Goal: Information Seeking & Learning: Check status

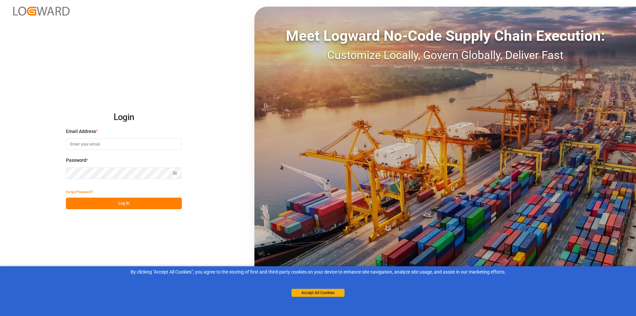
type input "[EMAIL_ADDRESS][DOMAIN_NAME]"
click at [127, 197] on div "Forgot Password?" at bounding box center [124, 192] width 116 height 12
click at [125, 201] on button "Log In" at bounding box center [124, 203] width 116 height 12
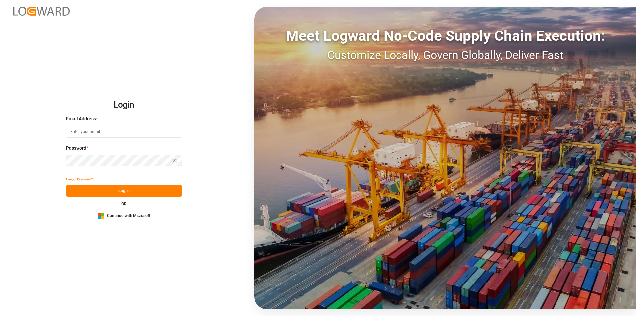
type input "abu.apu@leschaco.com"
drag, startPoint x: 138, startPoint y: 190, endPoint x: 163, endPoint y: 171, distance: 31.8
click at [138, 190] on button "Log In" at bounding box center [124, 191] width 116 height 12
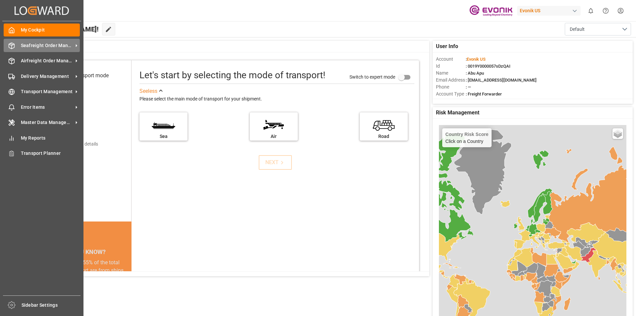
click at [68, 50] on div "Seafreight Order Management Seafreight Order Management" at bounding box center [42, 45] width 76 height 13
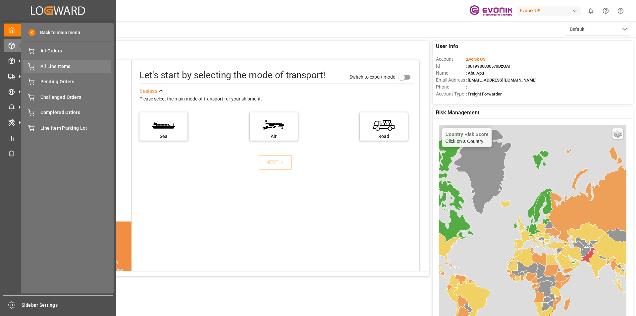
click at [64, 67] on span "All Line Items" at bounding box center [75, 66] width 71 height 7
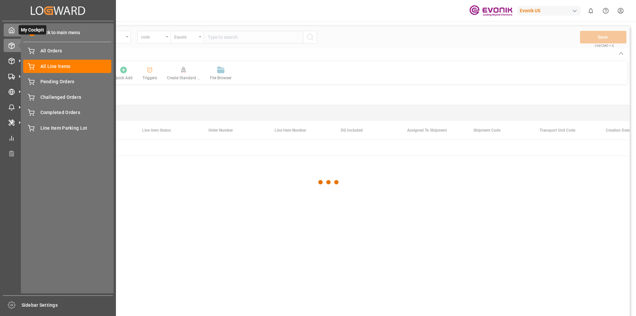
click at [15, 32] on div "My Cockpit My Cockpit" at bounding box center [58, 30] width 109 height 13
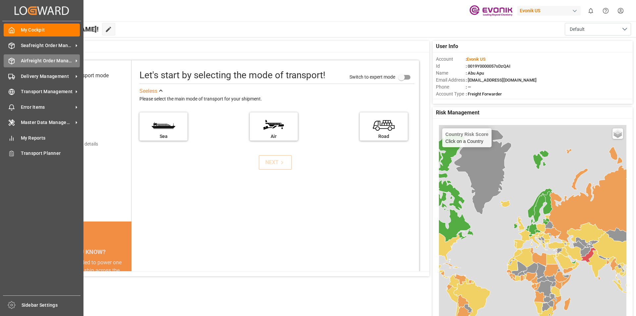
click at [29, 59] on span "Airfreight Order Management" at bounding box center [47, 60] width 52 height 7
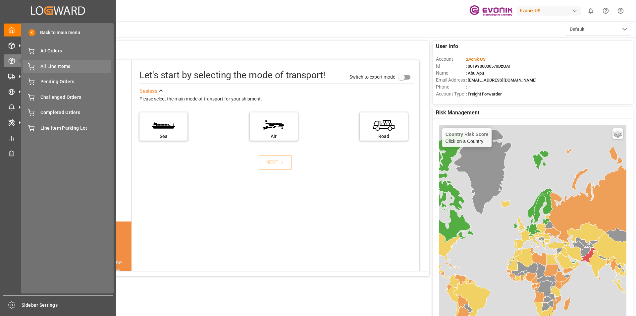
click at [59, 65] on span "All Line Items" at bounding box center [75, 66] width 71 height 7
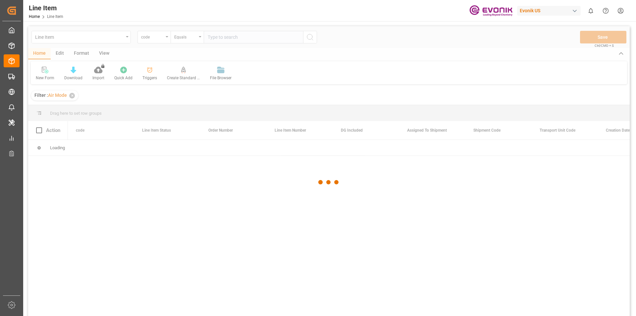
click at [165, 39] on div at bounding box center [329, 182] width 602 height 312
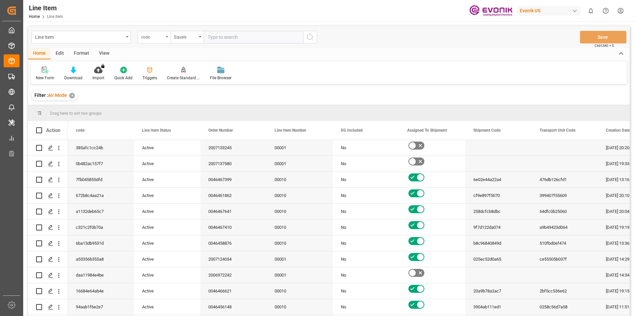
click at [165, 36] on div "code" at bounding box center [153, 37] width 33 height 13
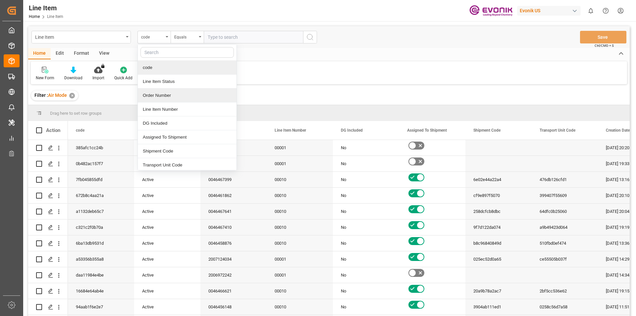
click at [157, 95] on div "Order Number" at bounding box center [187, 95] width 99 height 14
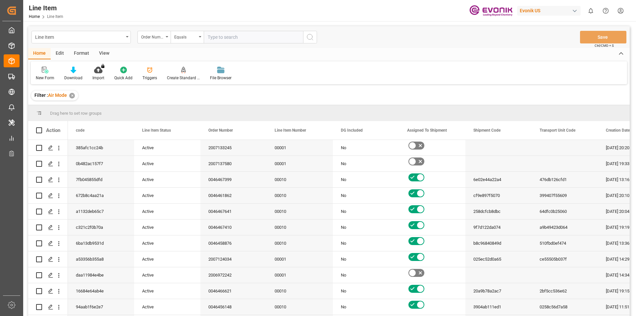
click at [227, 38] on input "text" at bounding box center [253, 37] width 99 height 13
paste input "2007020204"
type input "2007020204"
click at [311, 39] on circle "search button" at bounding box center [309, 36] width 5 height 5
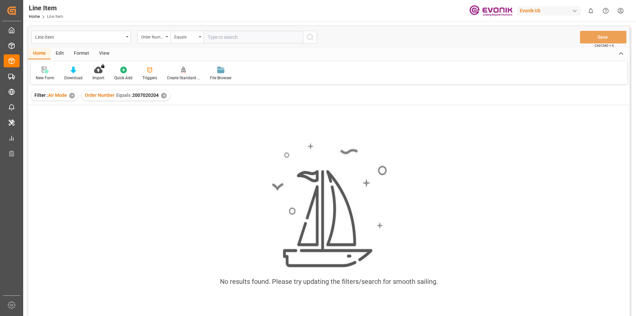
click at [71, 96] on div "✕" at bounding box center [72, 96] width 6 height 6
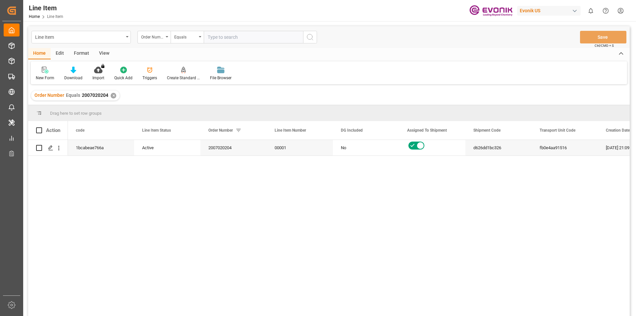
click at [102, 53] on div "View" at bounding box center [104, 53] width 20 height 11
click at [77, 71] on icon at bounding box center [75, 70] width 7 height 7
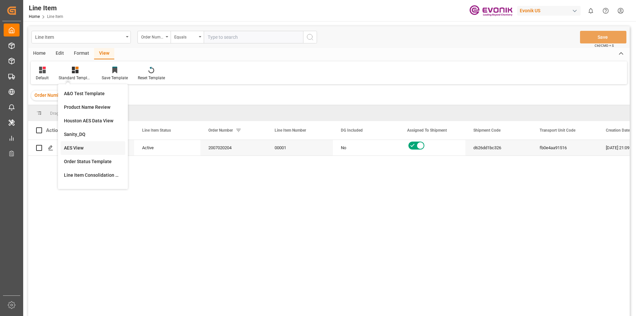
click at [80, 145] on div "AES View" at bounding box center [93, 147] width 58 height 7
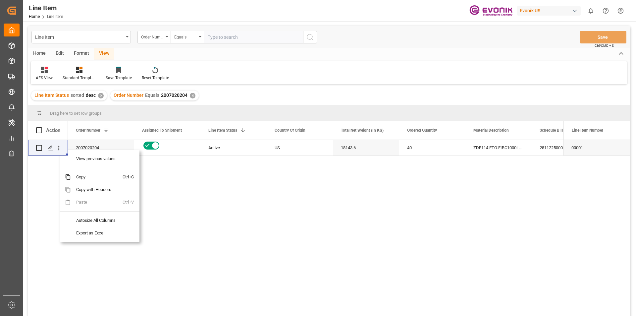
click at [50, 172] on div "2007020204 Active US 18143.6 40 ZDE114:ETO:FIBC1000LB:2000SWP:I2:P:$ 2811225000…" at bounding box center [329, 229] width 602 height 178
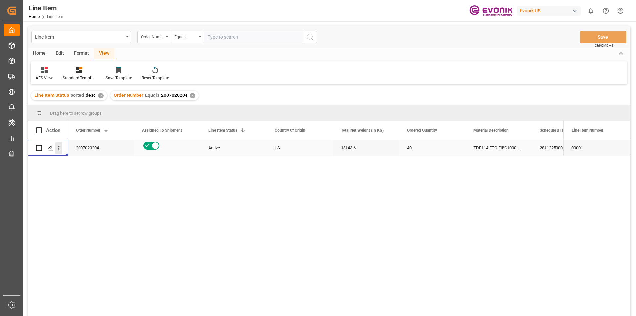
click at [60, 149] on icon "open menu" at bounding box center [58, 147] width 7 height 7
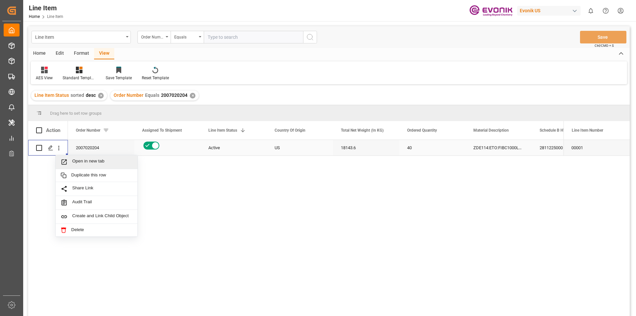
click at [69, 162] on span "Press SPACE to select this row." at bounding box center [67, 161] width 12 height 7
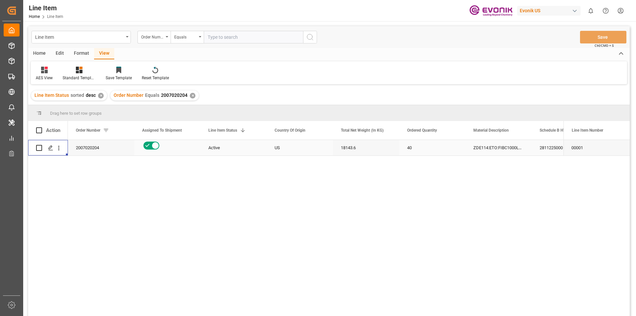
click at [353, 150] on div "18143.6" at bounding box center [366, 148] width 66 height 16
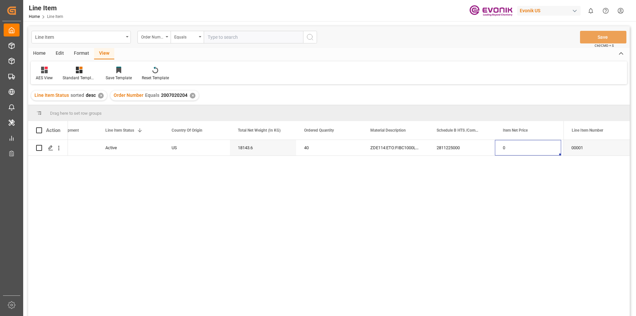
scroll to position [0, 169]
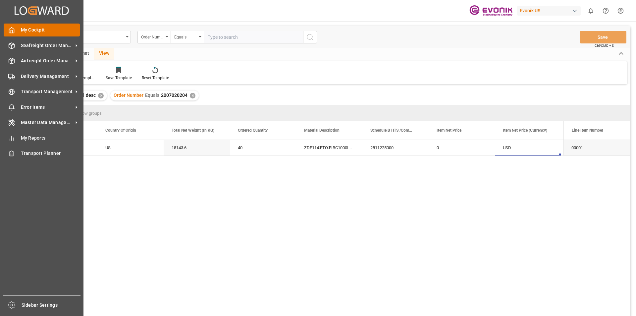
click at [8, 33] on icon at bounding box center [11, 30] width 7 height 7
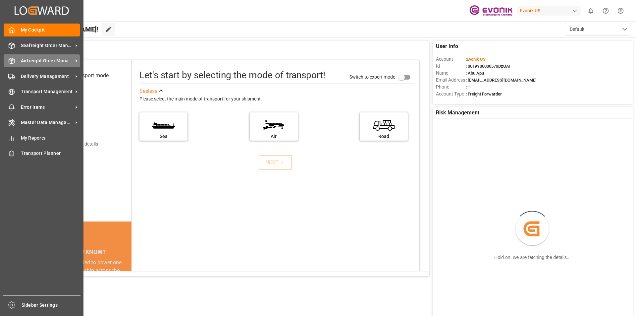
click at [32, 63] on span "Airfreight Order Management" at bounding box center [47, 60] width 52 height 7
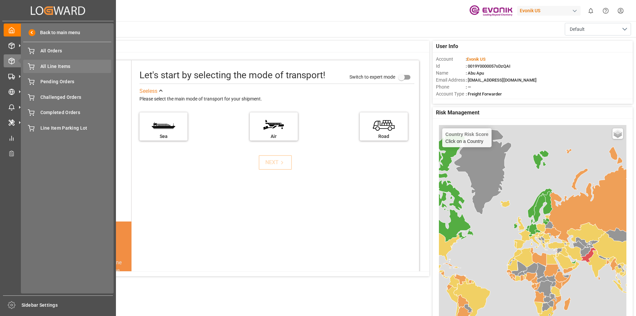
click at [70, 69] on span "All Line Items" at bounding box center [75, 66] width 71 height 7
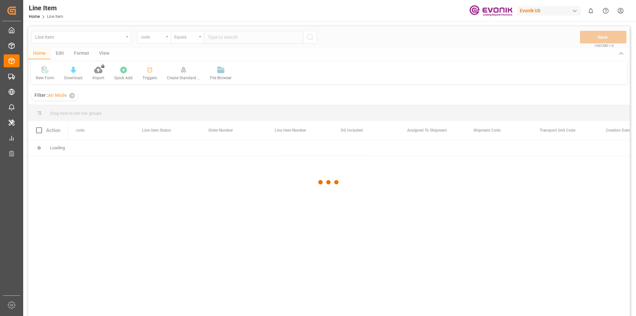
click at [163, 39] on div at bounding box center [329, 182] width 602 height 312
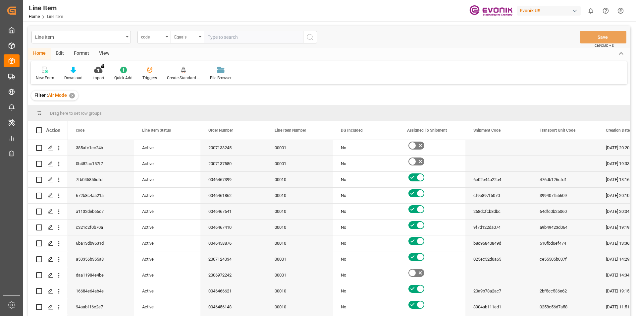
click at [164, 38] on div "code" at bounding box center [153, 37] width 33 height 13
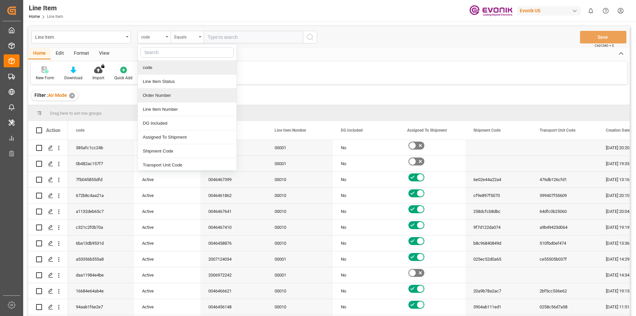
click at [156, 95] on div "Order Number" at bounding box center [187, 95] width 99 height 14
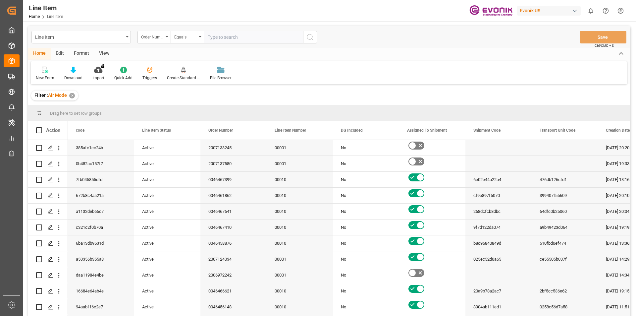
click at [224, 38] on input "text" at bounding box center [253, 37] width 99 height 13
paste input "0046454848"
type input "0046454848"
click at [315, 39] on button "search button" at bounding box center [310, 37] width 14 height 13
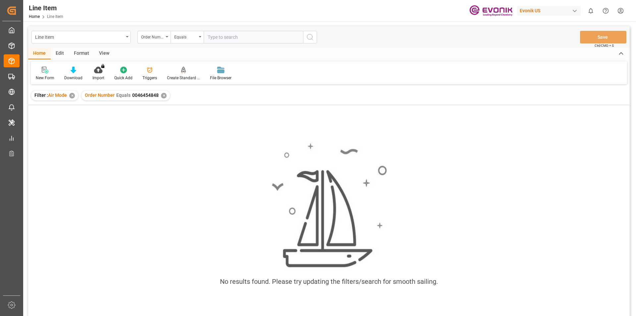
click at [70, 97] on div "Filter : Air Mode ✕" at bounding box center [54, 95] width 47 height 10
click at [70, 96] on div "✕" at bounding box center [72, 96] width 6 height 6
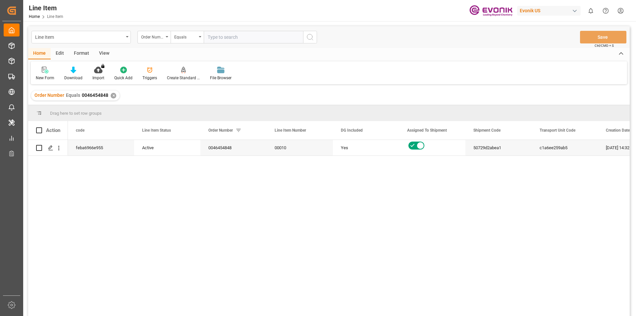
click at [105, 55] on div "View" at bounding box center [104, 53] width 20 height 11
click at [76, 74] on div "Standard Templates" at bounding box center [75, 73] width 43 height 15
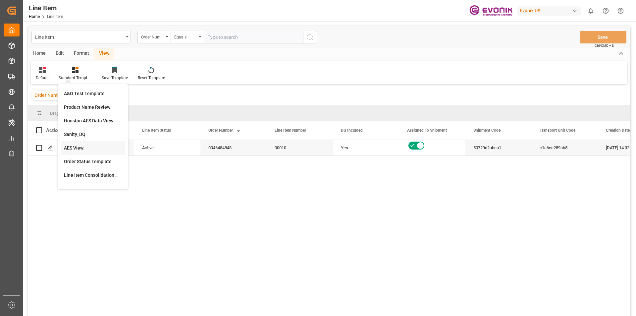
click at [86, 147] on div "AES View" at bounding box center [93, 147] width 58 height 7
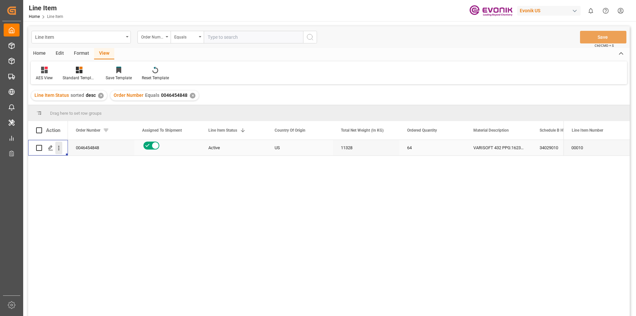
click at [60, 149] on icon "open menu" at bounding box center [58, 147] width 7 height 7
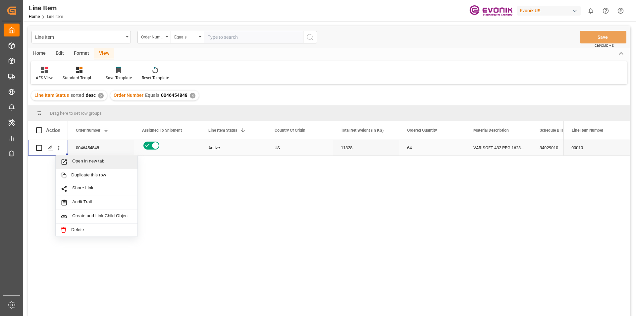
click at [73, 163] on span "Open in new tab" at bounding box center [102, 161] width 60 height 7
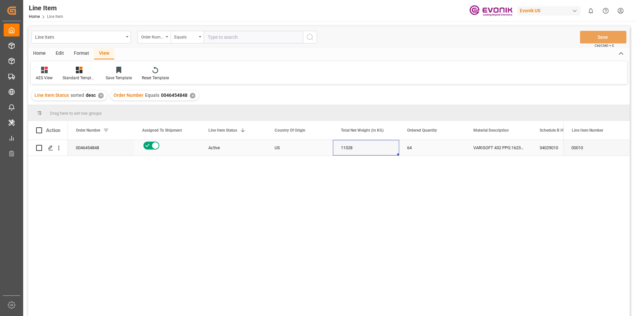
click at [352, 150] on div "11328" at bounding box center [366, 148] width 66 height 16
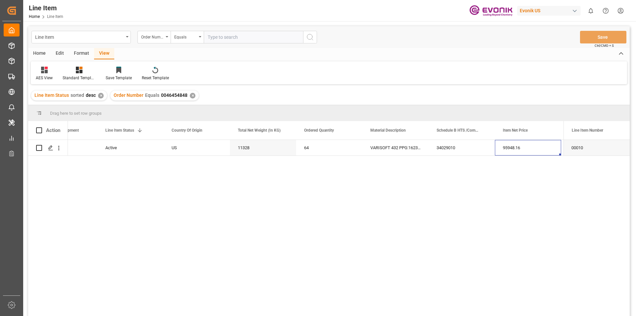
scroll to position [0, 169]
drag, startPoint x: 178, startPoint y: 150, endPoint x: 227, endPoint y: 187, distance: 61.2
click at [179, 149] on div "11328" at bounding box center [197, 148] width 66 height 16
click at [451, 151] on div "95948.16" at bounding box center [462, 148] width 66 height 16
click at [478, 149] on div "95948.16" at bounding box center [462, 148] width 66 height 16
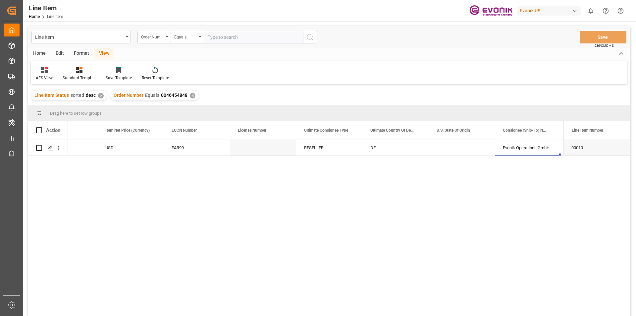
scroll to position [0, 633]
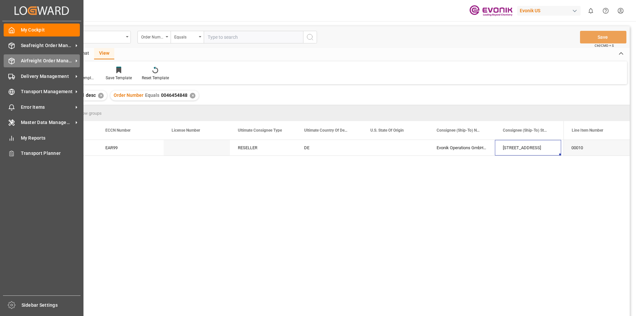
click at [38, 64] on span "Airfreight Order Management" at bounding box center [47, 60] width 52 height 7
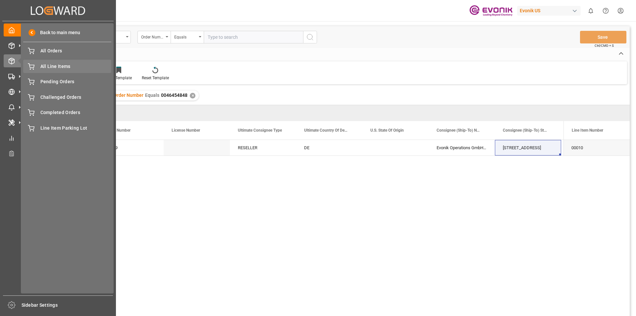
click at [61, 68] on span "All Line Items" at bounding box center [75, 66] width 71 height 7
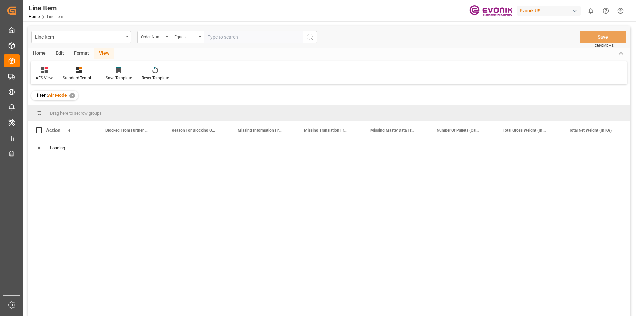
click at [229, 37] on input "text" at bounding box center [253, 37] width 99 height 13
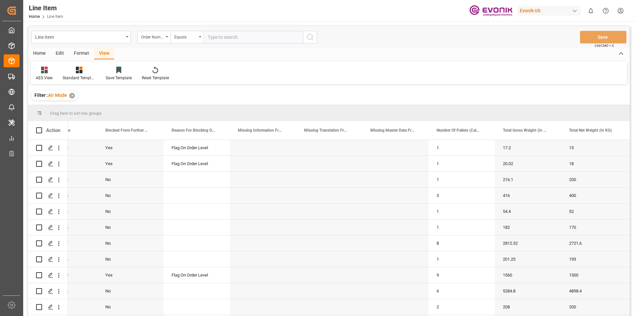
paste input "0046456716"
type input "0046456716"
click at [308, 37] on icon "search button" at bounding box center [310, 37] width 8 height 8
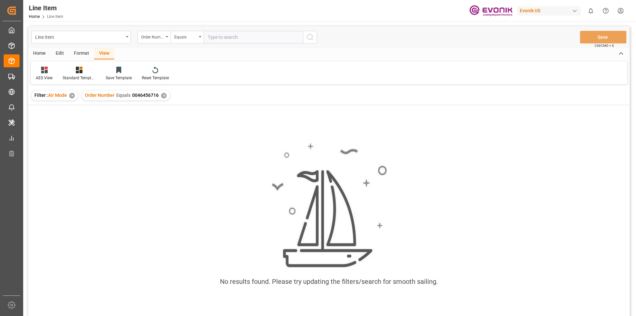
click at [73, 96] on div "✕" at bounding box center [72, 96] width 6 height 6
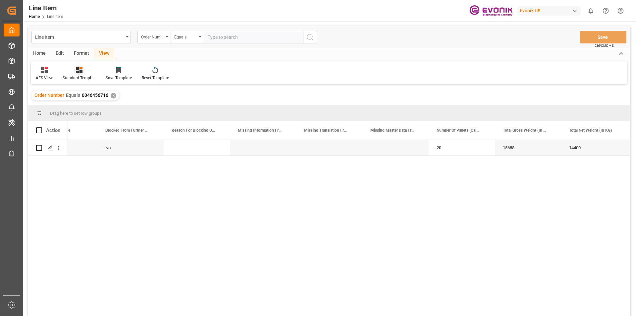
click at [84, 75] on div "Standard Templates" at bounding box center [79, 73] width 43 height 15
click at [82, 148] on div "AES View" at bounding box center [97, 147] width 58 height 7
click at [59, 148] on icon "open menu" at bounding box center [58, 148] width 1 height 5
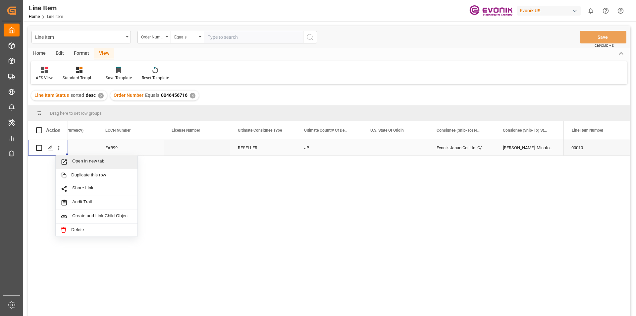
click at [74, 162] on span "Open in new tab" at bounding box center [102, 161] width 60 height 7
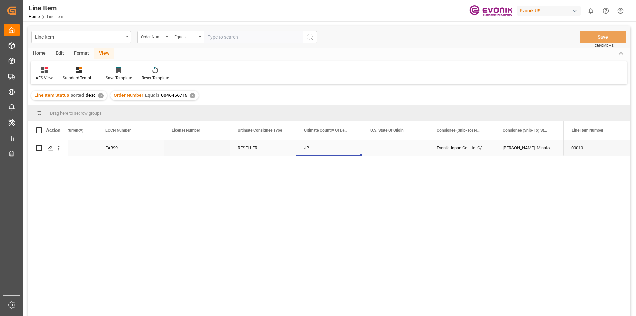
click at [306, 151] on div "JP" at bounding box center [329, 148] width 66 height 16
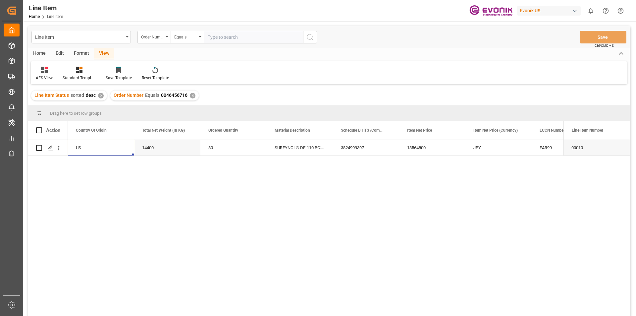
scroll to position [0, 133]
click at [214, 145] on div "14400" at bounding box center [233, 148] width 66 height 16
drag, startPoint x: 479, startPoint y: 149, endPoint x: 486, endPoint y: 199, distance: 51.1
click at [479, 149] on div "13564800" at bounding box center [498, 148] width 66 height 16
click at [498, 147] on div "13564800" at bounding box center [498, 148] width 66 height 16
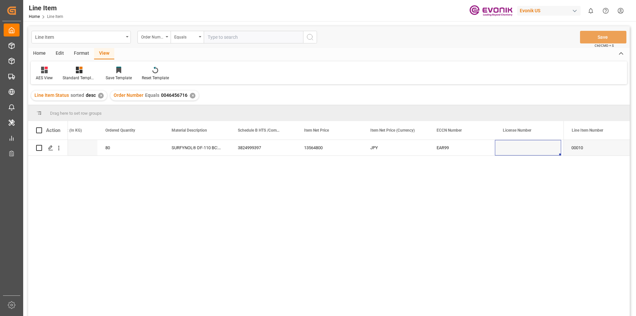
scroll to position [0, 368]
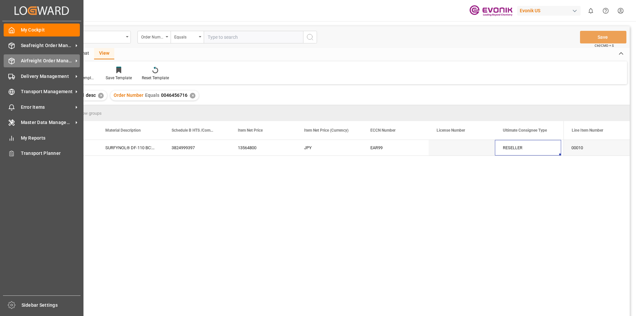
click at [32, 58] on span "Airfreight Order Management" at bounding box center [47, 60] width 52 height 7
click at [39, 61] on span "Airfreight Order Management" at bounding box center [47, 60] width 52 height 7
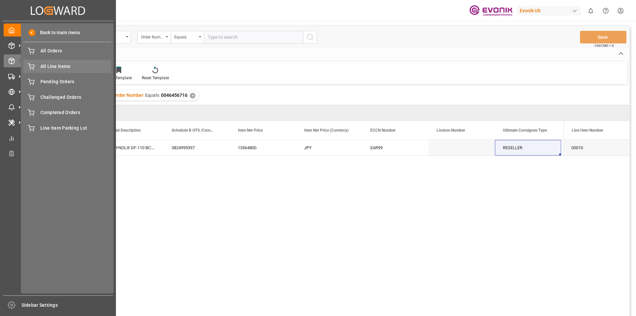
click at [45, 67] on span "All Line Items" at bounding box center [75, 66] width 71 height 7
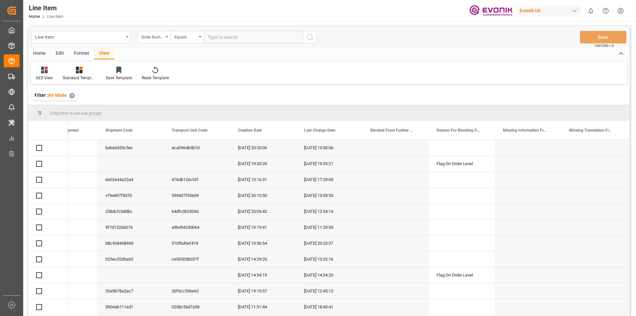
click at [240, 40] on input "text" at bounding box center [253, 37] width 99 height 13
paste input "0046462506"
type input "0046462506"
click at [312, 42] on button "search button" at bounding box center [310, 37] width 14 height 13
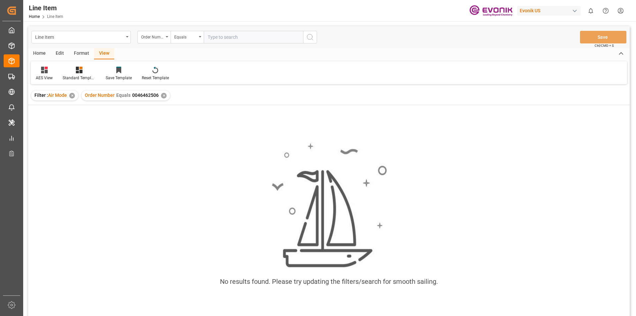
click at [72, 95] on div "✕" at bounding box center [72, 96] width 6 height 6
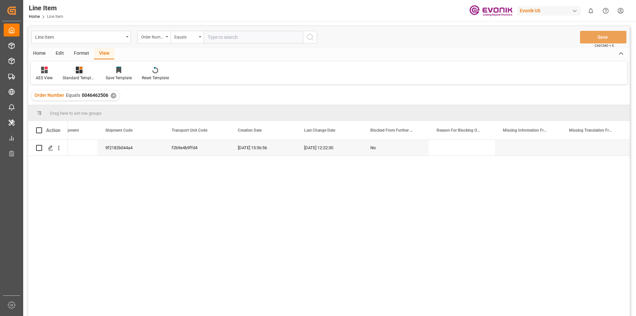
click at [76, 75] on div "Standard Templates" at bounding box center [79, 78] width 33 height 6
click at [86, 145] on div "AES View" at bounding box center [97, 147] width 58 height 7
click at [57, 147] on icon "open menu" at bounding box center [58, 147] width 7 height 7
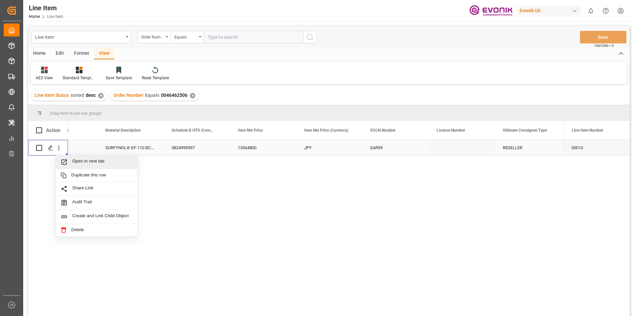
click at [79, 162] on span "Open in new tab" at bounding box center [102, 161] width 60 height 7
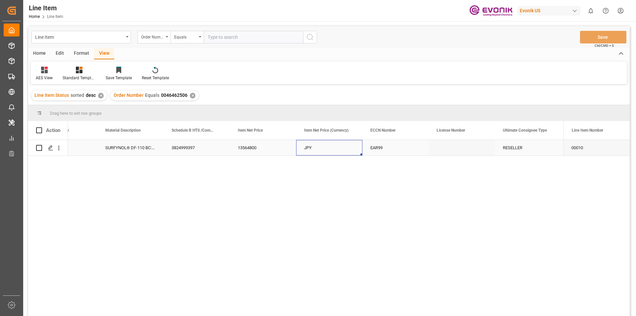
click at [305, 149] on div "JPY" at bounding box center [329, 148] width 66 height 16
click at [215, 36] on input "text" at bounding box center [253, 37] width 99 height 13
paste input "250905000211"
type input "250905000211"
click at [311, 38] on icon "search button" at bounding box center [310, 37] width 8 height 8
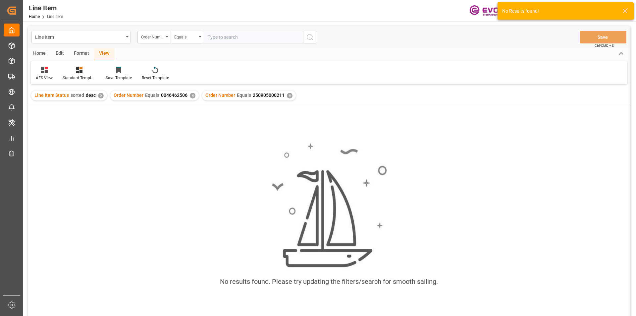
click at [190, 96] on div "✕" at bounding box center [193, 96] width 6 height 6
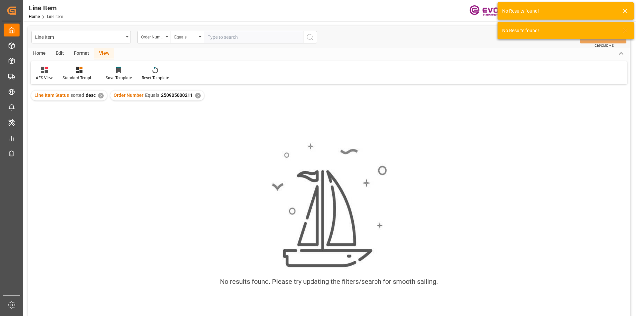
click at [98, 97] on div "✕" at bounding box center [101, 96] width 6 height 6
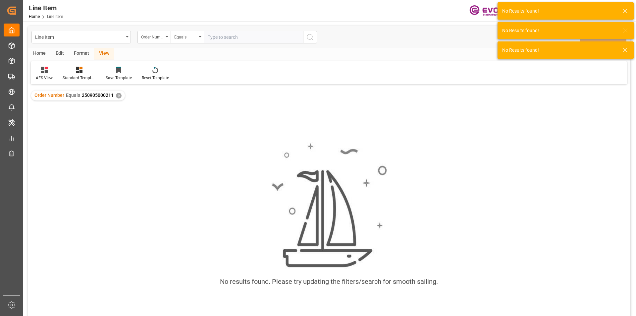
click at [119, 97] on div "✕" at bounding box center [119, 96] width 6 height 6
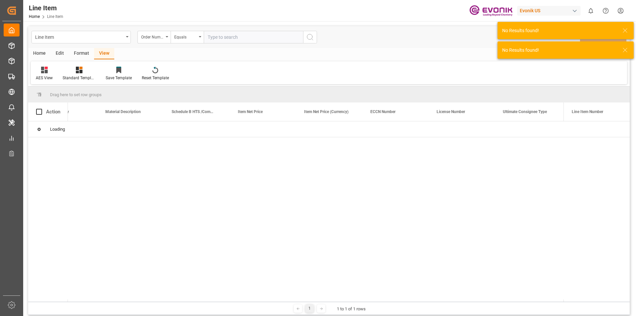
click at [224, 35] on input "text" at bounding box center [253, 37] width 99 height 13
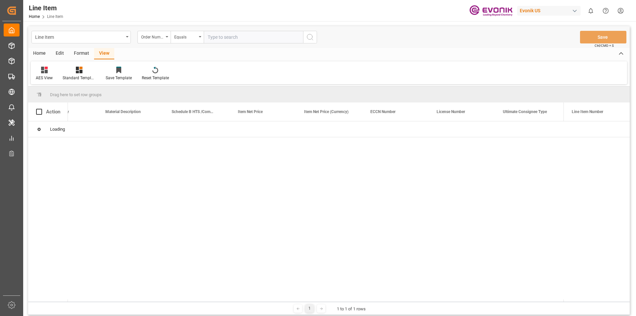
paste input "250905000211"
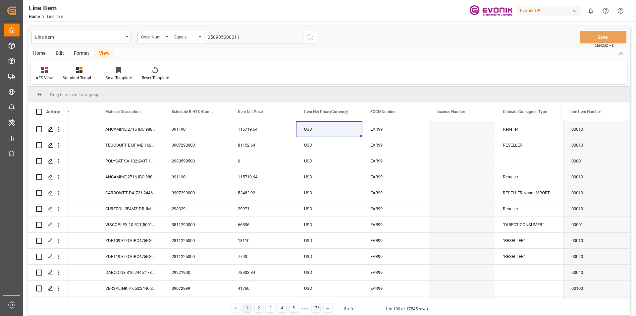
type input "250905000211"
click at [311, 39] on icon "search button" at bounding box center [310, 37] width 8 height 8
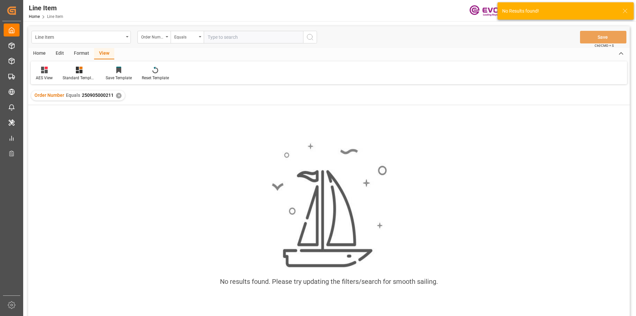
click at [103, 55] on div "View" at bounding box center [104, 53] width 20 height 11
click at [77, 76] on div "Standard Templates" at bounding box center [79, 78] width 33 height 6
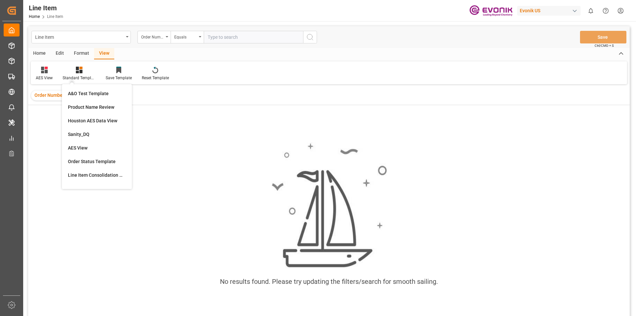
click at [162, 139] on div "No results found. Please try updating the filters/search for smooth sailing." at bounding box center [329, 217] width 602 height 161
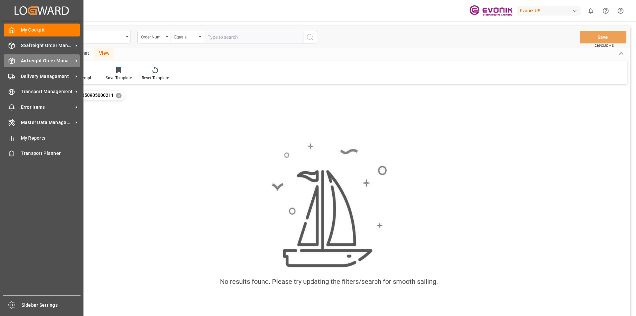
click at [38, 59] on span "Airfreight Order Management" at bounding box center [47, 60] width 52 height 7
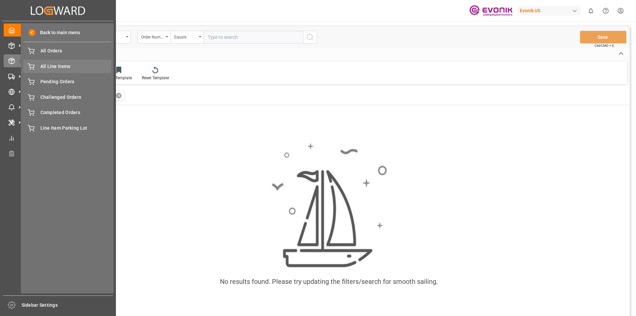
click at [56, 67] on span "All Line Items" at bounding box center [75, 66] width 71 height 7
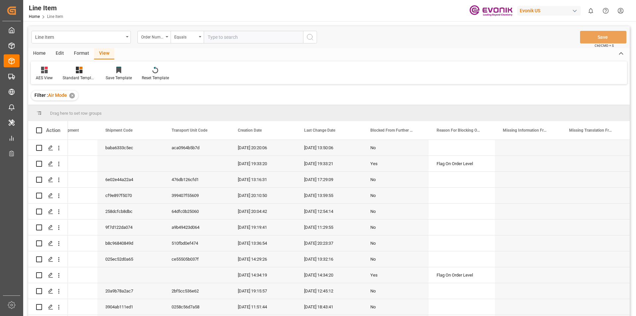
click at [233, 34] on input "text" at bounding box center [253, 37] width 99 height 13
paste input "250905000211"
type input "250905000211"
click at [307, 37] on circle "search button" at bounding box center [309, 36] width 5 height 5
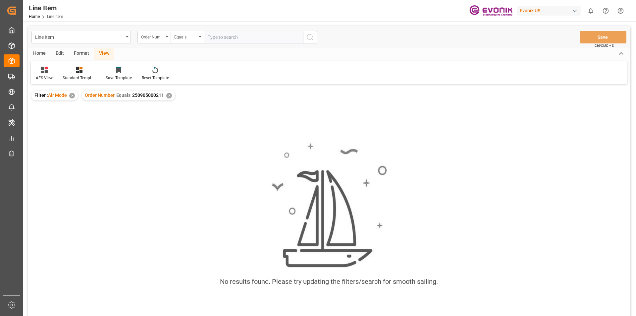
click at [73, 96] on div "✕" at bounding box center [72, 96] width 6 height 6
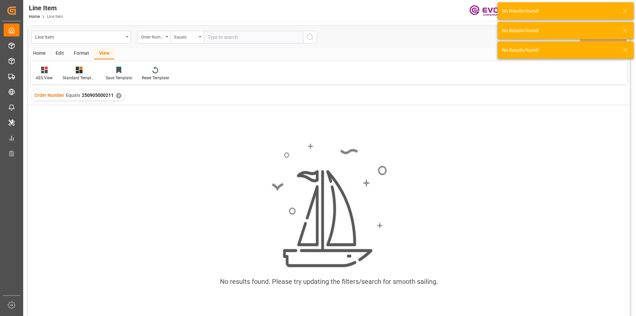
click at [80, 69] on icon at bounding box center [81, 68] width 3 height 3
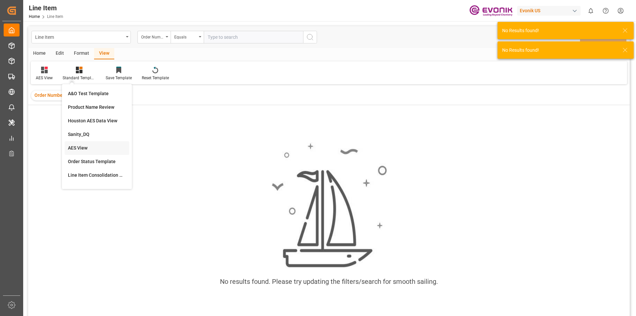
click at [81, 148] on div "AES View" at bounding box center [97, 147] width 58 height 7
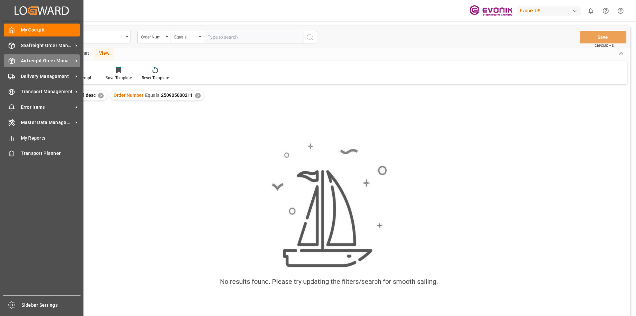
click at [28, 59] on span "Airfreight Order Management" at bounding box center [47, 60] width 52 height 7
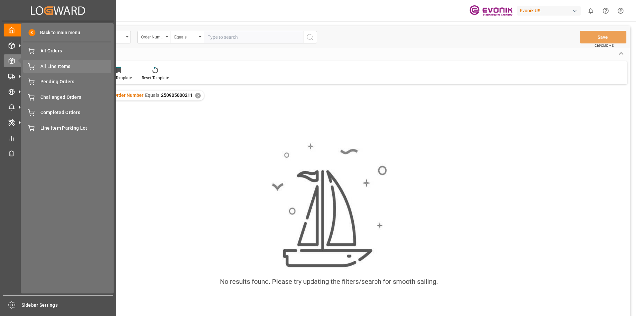
click at [47, 69] on span "All Line Items" at bounding box center [75, 66] width 71 height 7
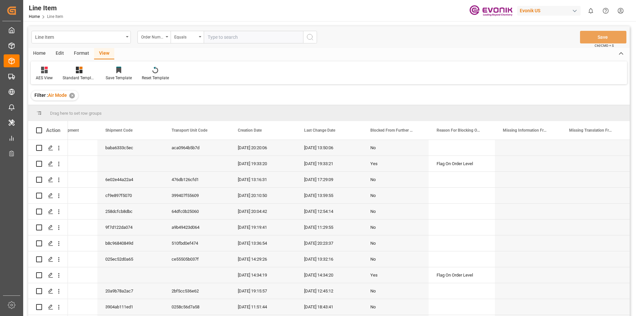
click at [231, 38] on input "text" at bounding box center [253, 37] width 99 height 13
paste input "0046456716"
type input "0046456716"
click at [314, 37] on button "search button" at bounding box center [310, 37] width 14 height 13
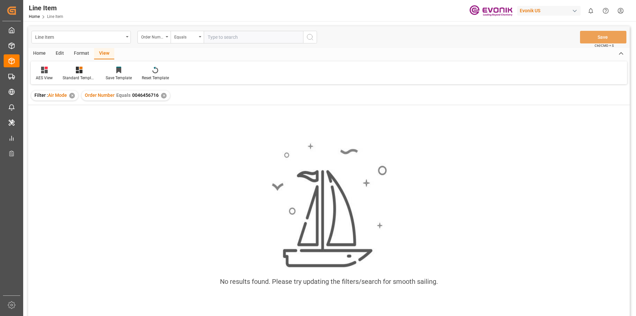
click at [70, 95] on div "✕" at bounding box center [72, 96] width 6 height 6
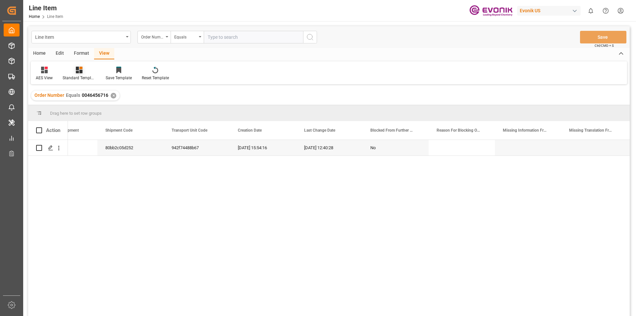
click at [80, 70] on icon at bounding box center [79, 70] width 7 height 7
click at [78, 147] on div "AES View" at bounding box center [97, 147] width 58 height 7
click at [254, 150] on div "13564800" at bounding box center [263, 148] width 66 height 16
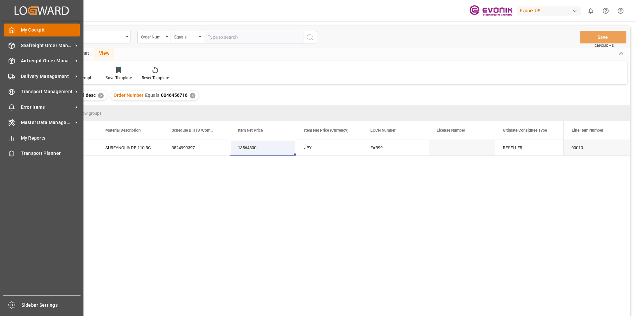
click at [12, 30] on polyline at bounding box center [12, 31] width 2 height 3
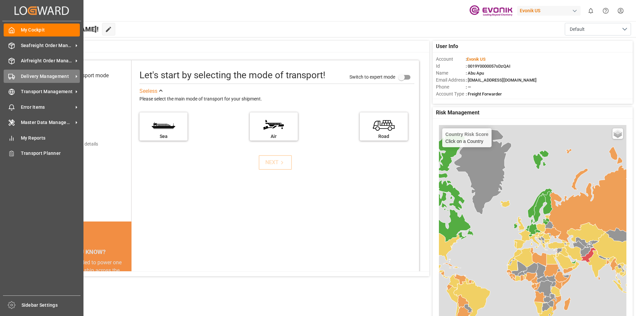
click at [47, 76] on span "Delivery Management" at bounding box center [47, 76] width 52 height 7
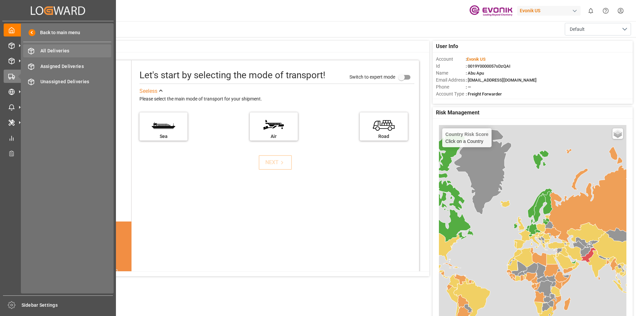
click at [81, 49] on span "All Deliveries" at bounding box center [75, 50] width 71 height 7
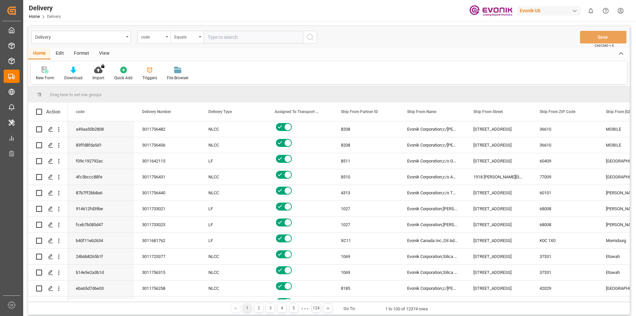
click at [106, 54] on div "View" at bounding box center [104, 53] width 20 height 11
click at [79, 76] on div "Standard Templates" at bounding box center [75, 78] width 33 height 6
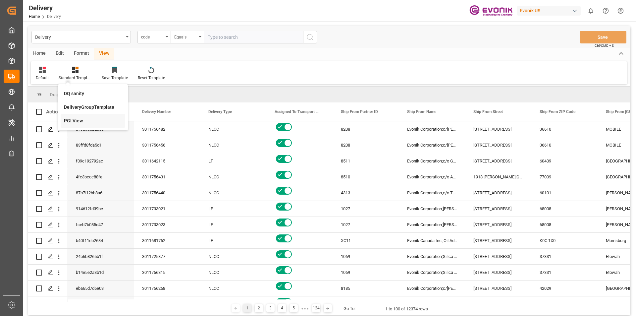
click at [72, 123] on div "PGI View" at bounding box center [93, 120] width 58 height 7
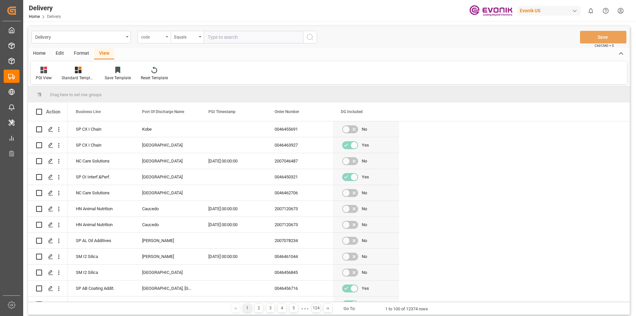
click at [164, 38] on div "code" at bounding box center [153, 37] width 33 height 13
type input "pgi"
click at [190, 69] on div "PGI Timestamp" at bounding box center [187, 68] width 99 height 14
click at [196, 37] on div "Equals" at bounding box center [185, 36] width 23 height 8
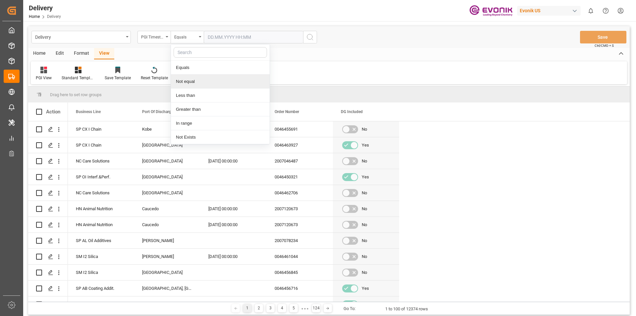
scroll to position [33, 0]
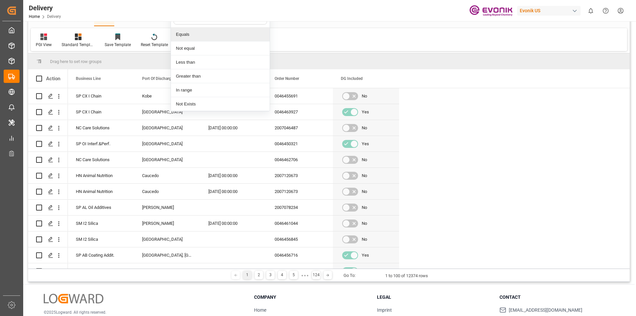
click at [190, 36] on div "Equals" at bounding box center [220, 34] width 99 height 14
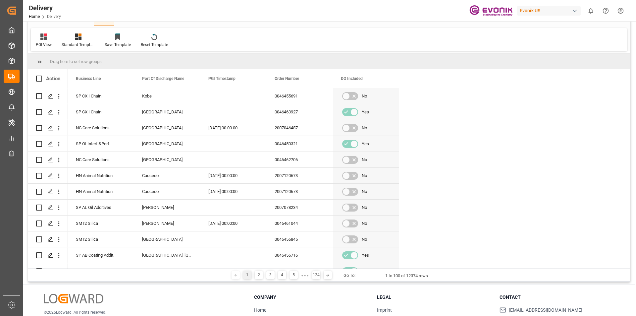
scroll to position [0, 0]
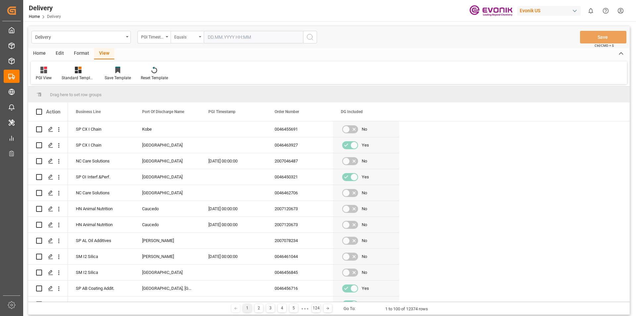
click at [199, 38] on div "Equals" at bounding box center [187, 37] width 33 height 13
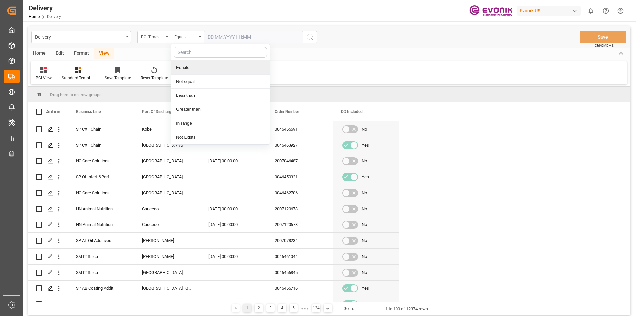
click at [202, 69] on div "Equals" at bounding box center [220, 68] width 99 height 14
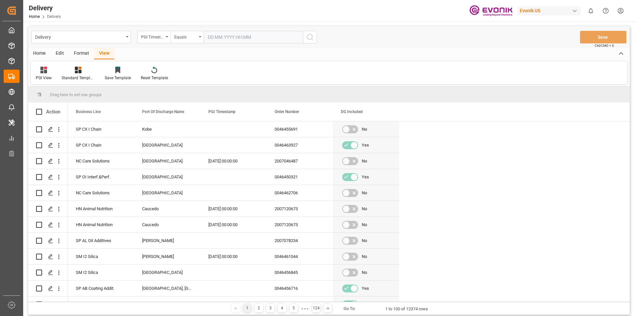
click at [265, 41] on input "text" at bounding box center [253, 37] width 99 height 13
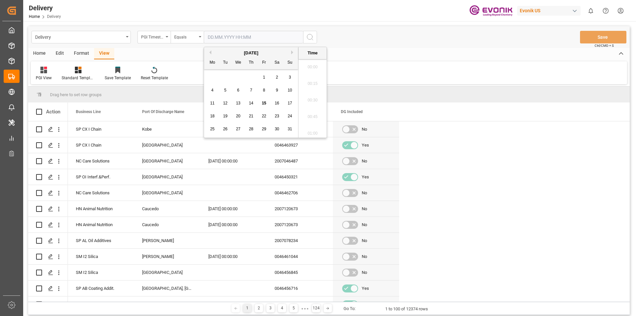
scroll to position [648, 0]
click at [365, 69] on div "PGI View Standard Templates Save Template Reset Template" at bounding box center [329, 72] width 596 height 23
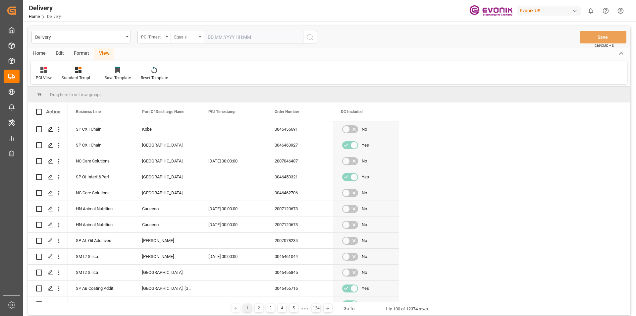
click at [195, 35] on div "Equals" at bounding box center [185, 36] width 23 height 8
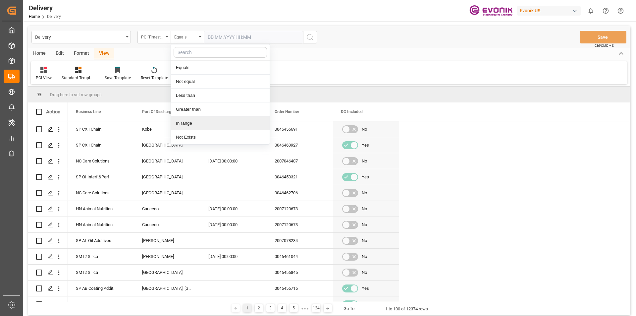
click at [192, 126] on div "In range" at bounding box center [220, 123] width 99 height 14
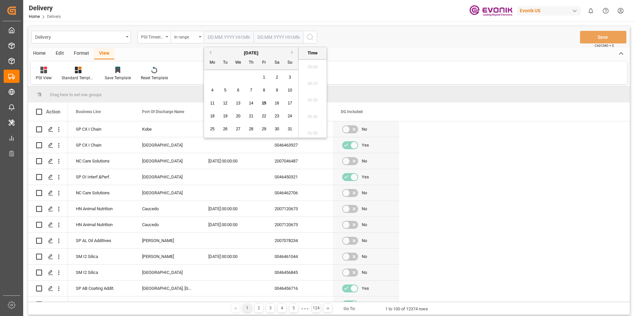
click at [226, 40] on input "text" at bounding box center [229, 37] width 50 height 13
click at [251, 104] on span "14" at bounding box center [251, 103] width 4 height 5
type input "14.08.2025 00:00"
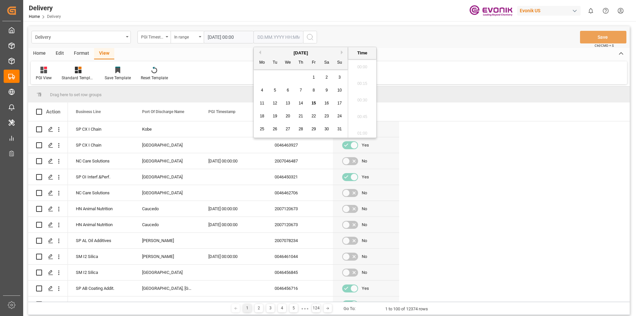
click at [264, 38] on input "text" at bounding box center [278, 37] width 50 height 13
click at [313, 103] on span "15" at bounding box center [313, 103] width 4 height 5
type input "15.08.2025 00:00"
click at [418, 71] on div "PGI View Standard Templates Save Template Reset Template" at bounding box center [329, 72] width 596 height 23
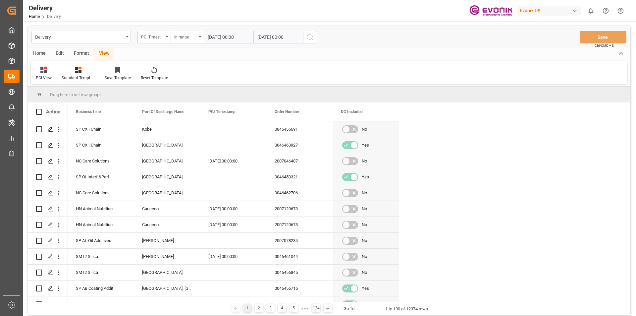
click at [312, 41] on button "search button" at bounding box center [310, 37] width 14 height 13
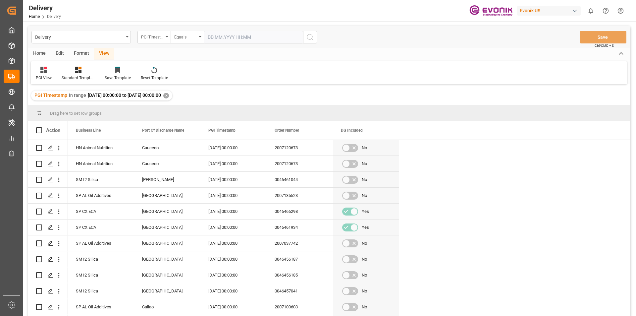
click at [40, 51] on div "Home" at bounding box center [39, 53] width 23 height 11
click at [73, 72] on icon at bounding box center [74, 70] width 6 height 7
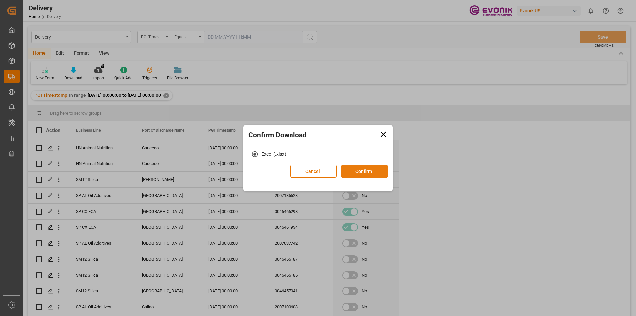
click at [363, 175] on button "Confirm" at bounding box center [364, 171] width 46 height 13
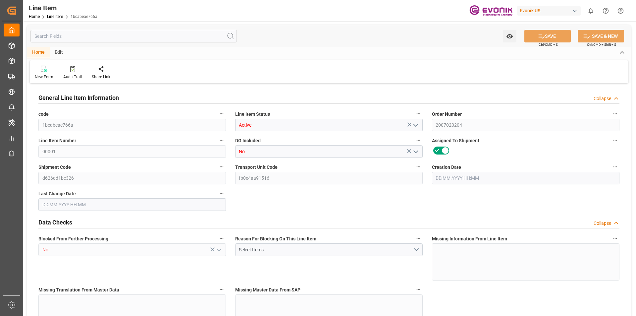
type input "1bcabeae766a"
type input "Active"
type input "2007020204"
type input "00001"
type input "No"
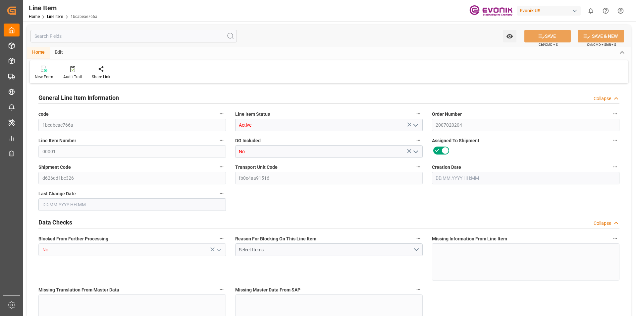
type input "d626dd1bc326"
type input "fb0e4aa91516"
type input "No"
type input "BG"
type input "No"
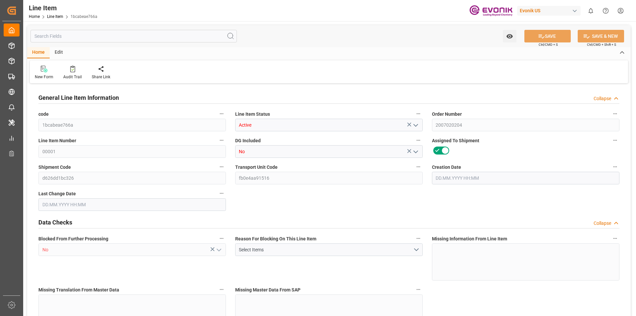
type input "99110305"
type textarea "ZDE114:ETO:FIBC1000LB:2000SWP:I2:P:$"
type input "USD"
type input "PACK"
type input "2811225000"
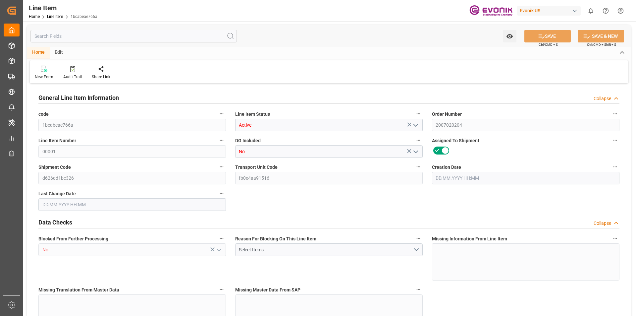
type input "EAR99"
type input "US"
type input "BG"
type input "43"
type input "KGM"
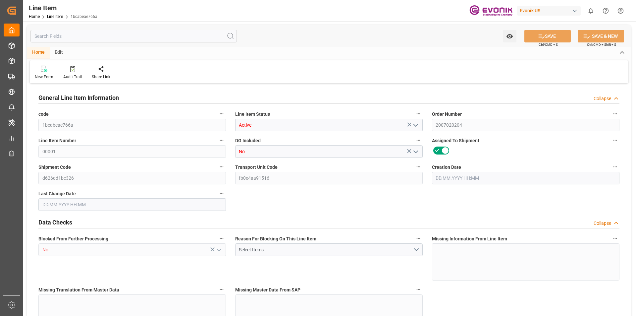
type textarea "KGM"
type input "KGM"
type textarea "KGM"
type input "M3"
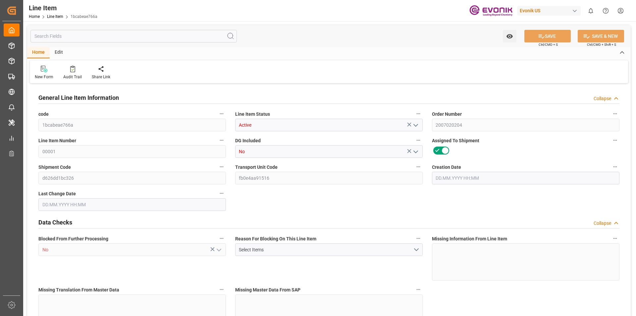
type textarea "DMQ"
type input "M3"
type input "20"
type input "18250"
type input "18143.6"
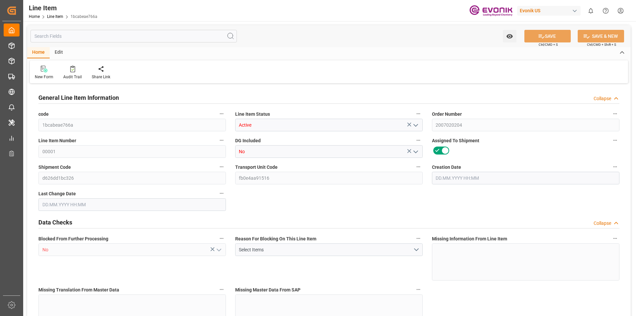
type input "54.568"
type input "40"
type input "0"
type input "40"
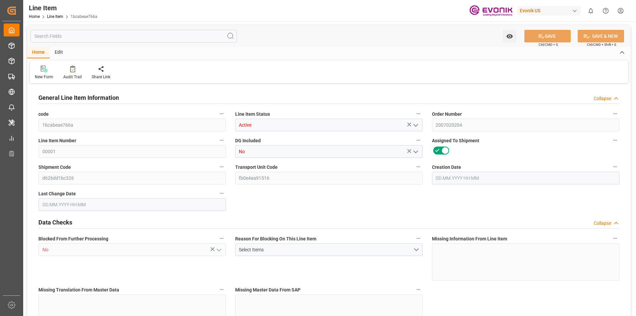
type input "18250"
type input "18568"
type input "18143.6"
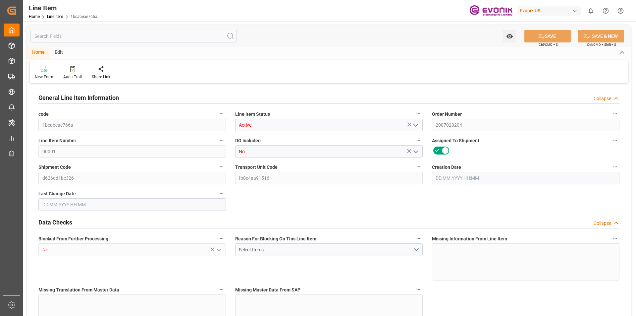
type input "54.568"
type input "54568.04"
type input "0"
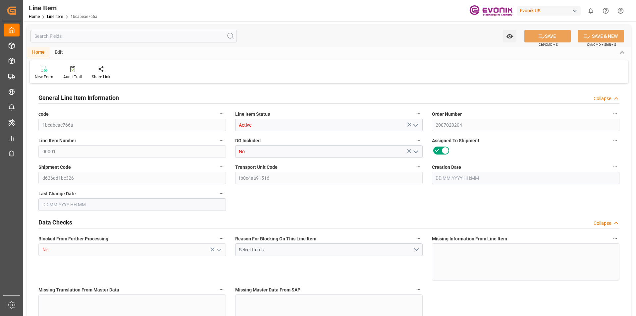
type input "0"
type input "23.05.2025 21:09"
type input "30.07.2025 10:49"
type input "24.09.2025"
type input "02.09.2025"
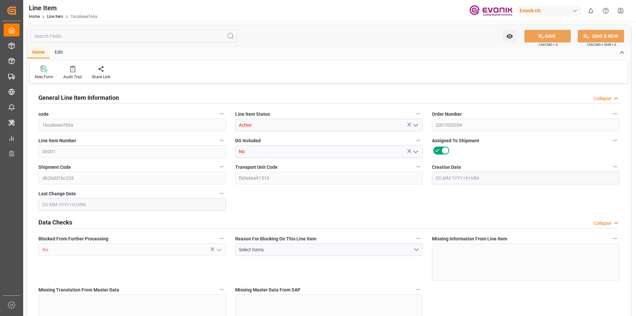
type input "25.08.2025"
click at [85, 35] on input "text" at bounding box center [133, 36] width 206 height 13
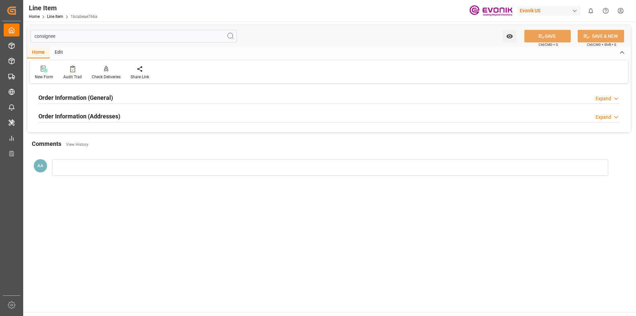
click at [97, 101] on h2 "Order Information (General)" at bounding box center [75, 97] width 75 height 9
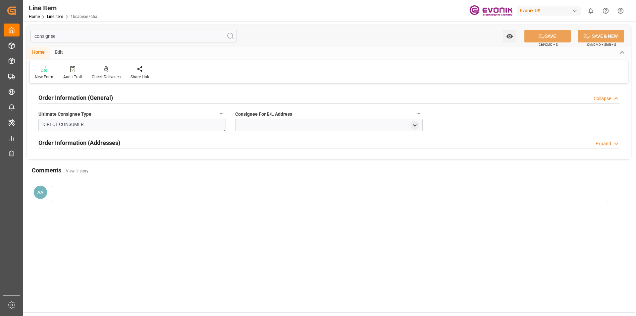
click at [98, 96] on h2 "Order Information (General)" at bounding box center [75, 97] width 75 height 9
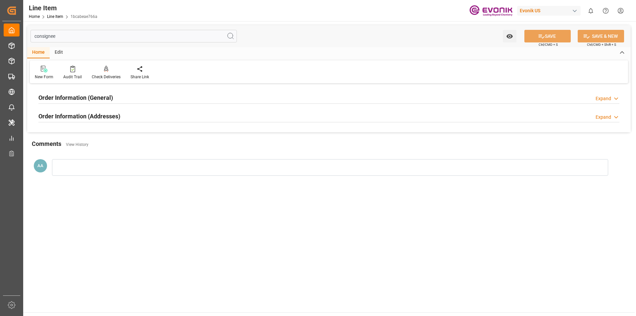
click at [117, 118] on h2 "Order Information (Addresses)" at bounding box center [79, 116] width 82 height 9
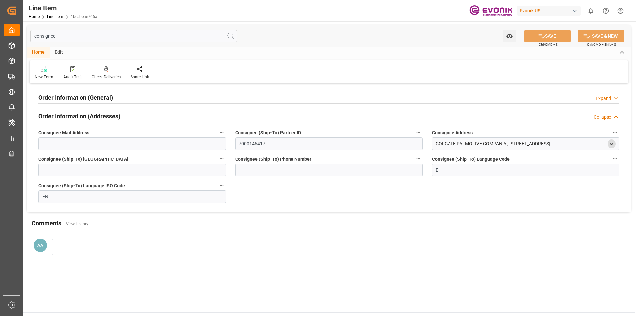
click at [612, 146] on icon "open menu" at bounding box center [612, 144] width 6 height 6
click at [611, 144] on icon "close menu" at bounding box center [612, 144] width 6 height 6
click at [522, 144] on div "COLGATE PALMOLIVE COMPANIA , 000000 CARRERA 1A NO 40-108;APARTADO AEREO 2324 , …" at bounding box center [493, 143] width 115 height 7
click at [47, 37] on input "consignee" at bounding box center [133, 36] width 206 height 13
click at [47, 36] on input "consignee" at bounding box center [133, 36] width 206 height 13
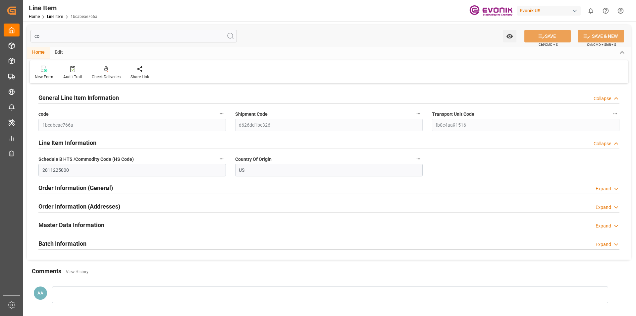
type input "c"
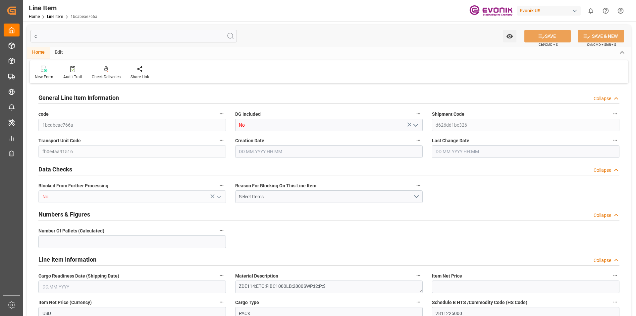
type input "20"
type input "0"
type input "18568"
type input "23.05.2025 21:09"
type input "30.07.2025 10:49"
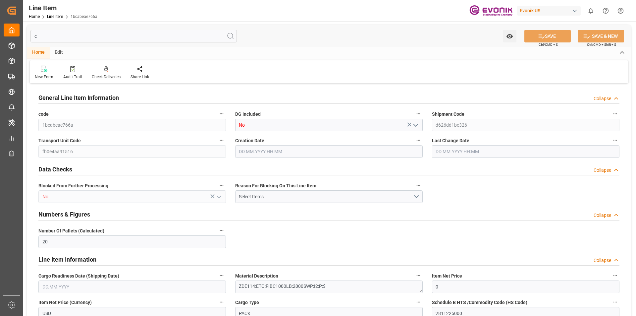
type input "02.09.2025"
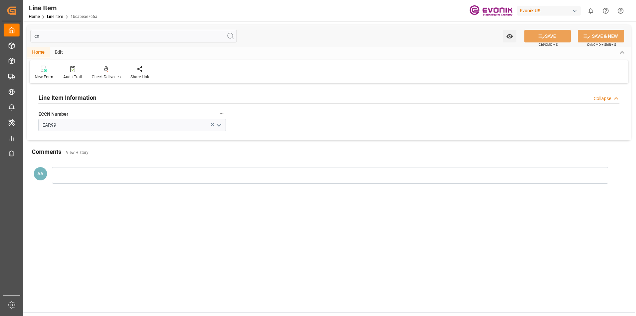
type input "c"
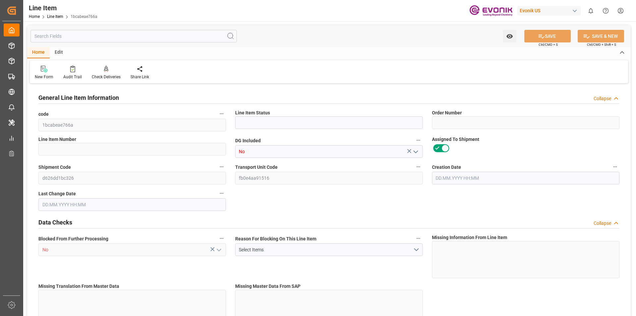
type input "Active"
type input "2007020204"
type input "00001"
type input "20"
type input "BG"
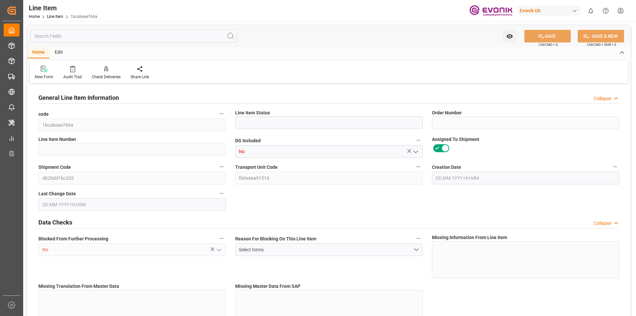
type input "No"
type input "99110305"
type input "0"
type input "BG"
type input "43"
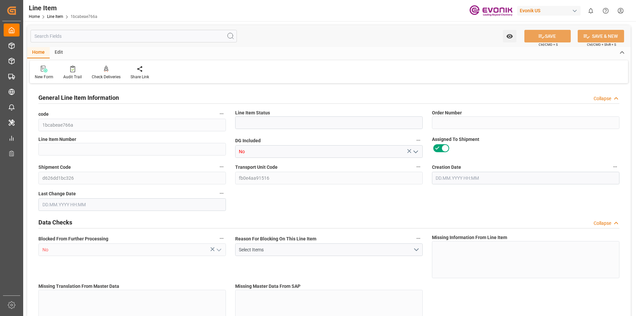
type input "KGM"
type textarea "KGM"
type input "18568"
type input "KGM"
type textarea "KGM"
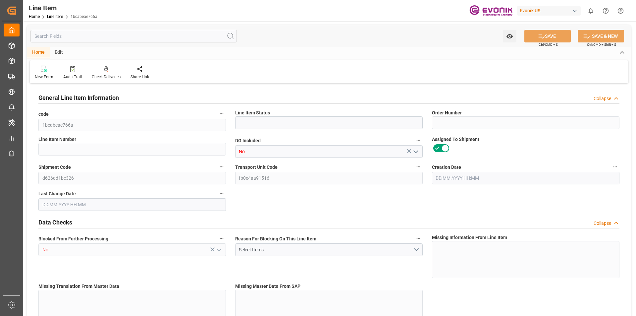
type input "M3"
type textarea "DMQ"
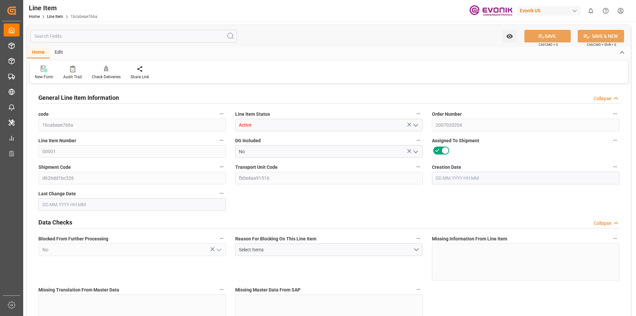
type input "23.05.2025 21:09"
type input "30.07.2025 10:49"
type input "18250"
type input "18143.6"
type input "54.568"
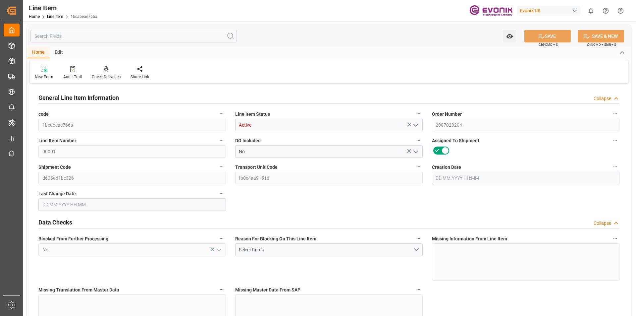
type input "40"
type input "02.09.2025"
type input "40"
type input "18250"
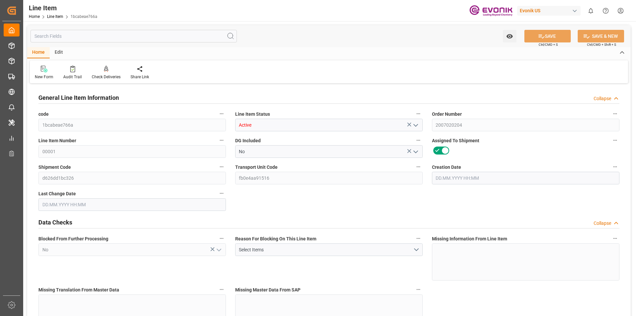
type input "18250"
type input "18143.6"
type input "54.568"
type input "54568.04"
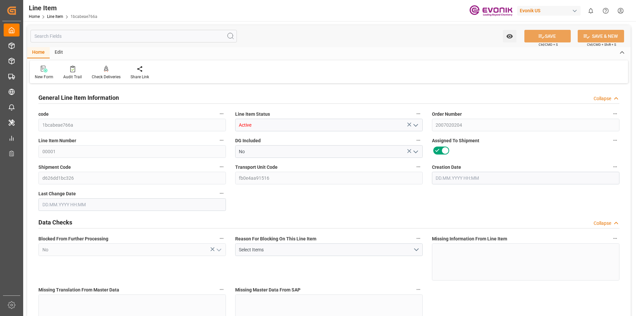
type input "0"
type input "24.09.2025"
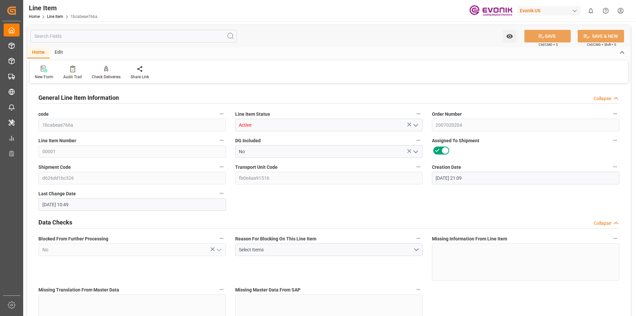
type input "25.08.2025"
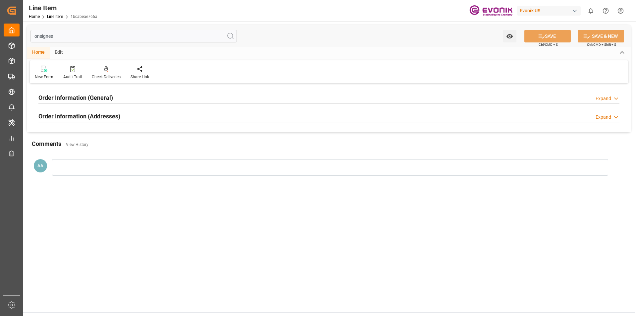
type input "onsignee"
click at [81, 96] on h2 "Order Information (General)" at bounding box center [75, 97] width 75 height 9
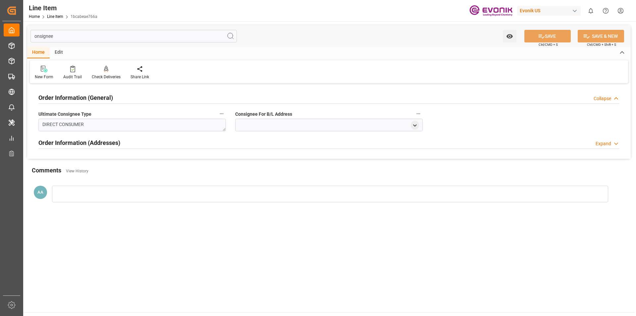
click at [610, 141] on div "Expand" at bounding box center [604, 143] width 16 height 7
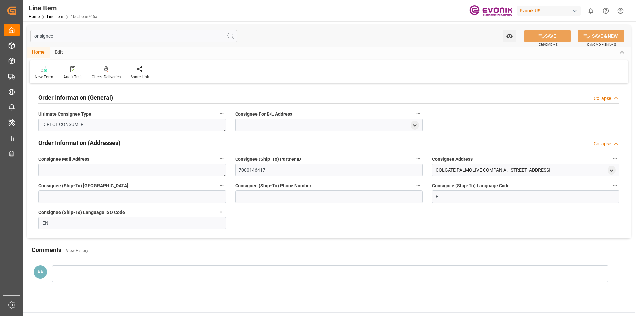
click at [605, 98] on div "Collapse" at bounding box center [603, 98] width 18 height 7
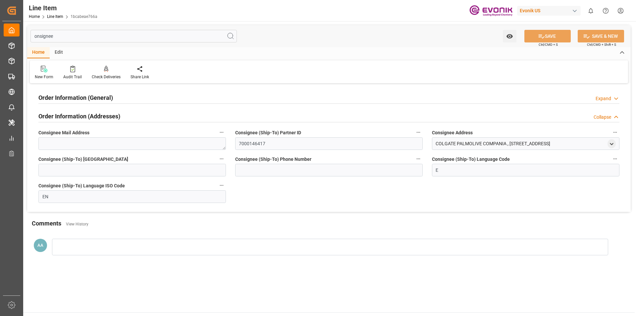
click at [605, 98] on div "Expand" at bounding box center [604, 98] width 16 height 7
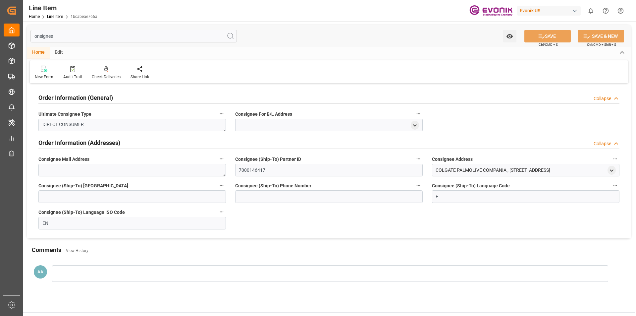
click at [605, 98] on div "Collapse" at bounding box center [603, 98] width 18 height 7
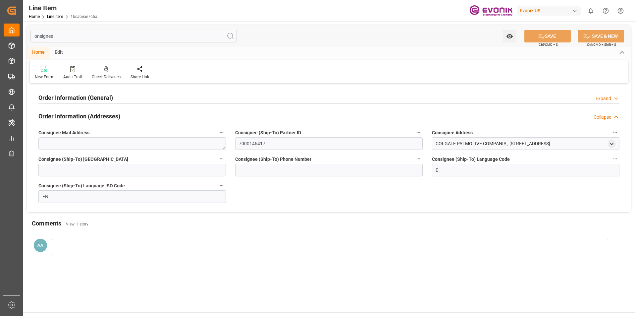
click at [606, 115] on div "Collapse" at bounding box center [603, 117] width 18 height 7
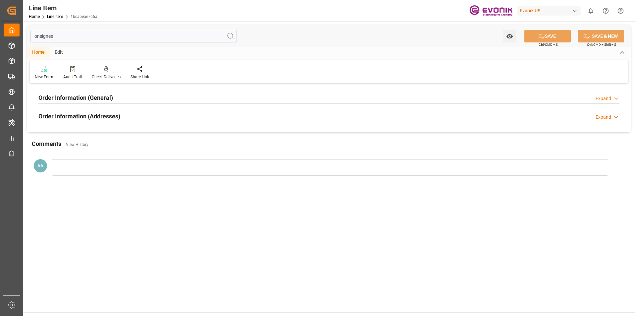
click at [605, 98] on div "Expand" at bounding box center [604, 98] width 16 height 7
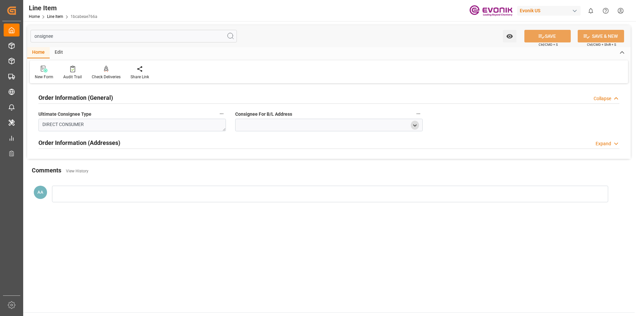
click at [417, 125] on icon "open menu" at bounding box center [415, 126] width 6 height 6
click at [468, 121] on div "Order Information (General) Collapse Ultimate Consignee Type DIRECT CONSUMER Co…" at bounding box center [329, 122] width 604 height 74
click at [603, 99] on div "Collapse" at bounding box center [603, 98] width 18 height 7
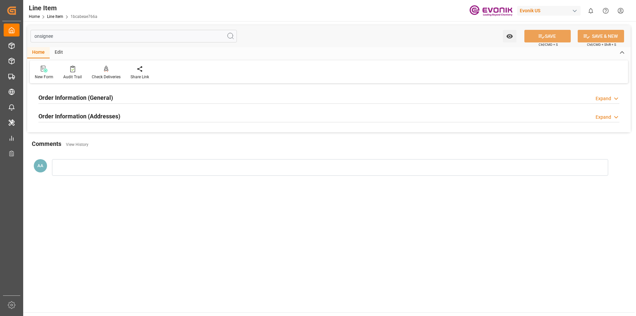
click at [604, 119] on div "Expand" at bounding box center [604, 117] width 16 height 7
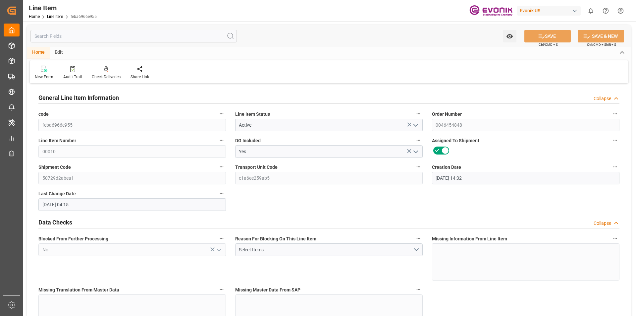
click at [134, 37] on input "text" at bounding box center [133, 36] width 206 height 13
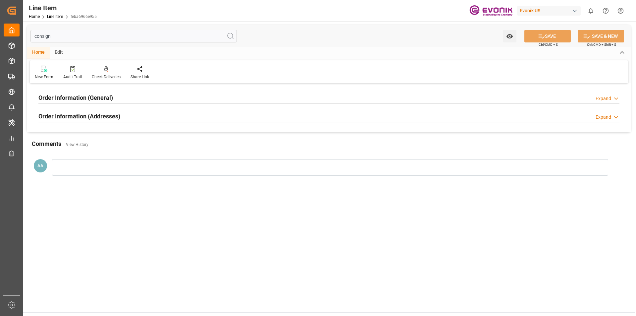
type input "consign"
click at [613, 100] on icon at bounding box center [616, 98] width 7 height 7
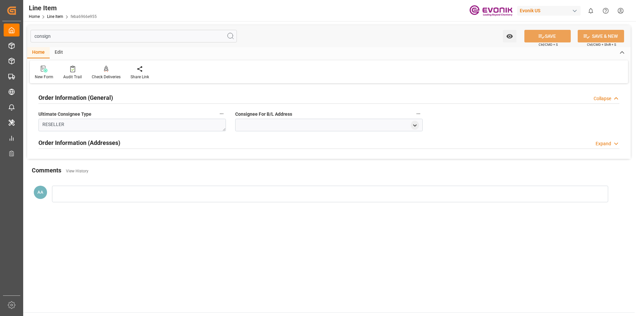
click at [613, 100] on icon at bounding box center [616, 98] width 7 height 7
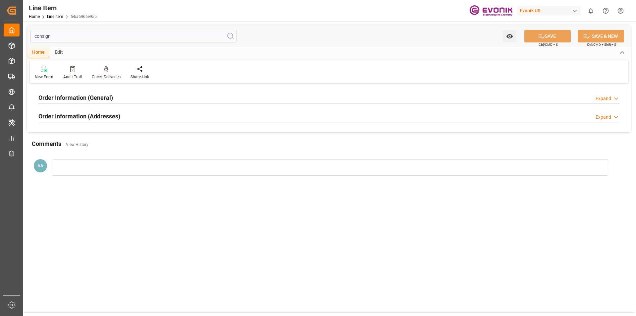
click at [606, 117] on div "Expand" at bounding box center [604, 117] width 16 height 7
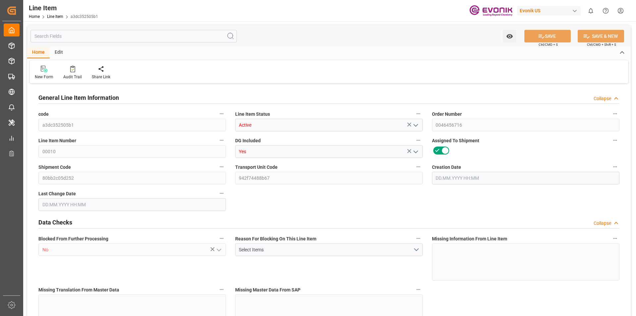
type input "20"
type input "15688"
type input "14400"
type input "26.1529"
type input "80"
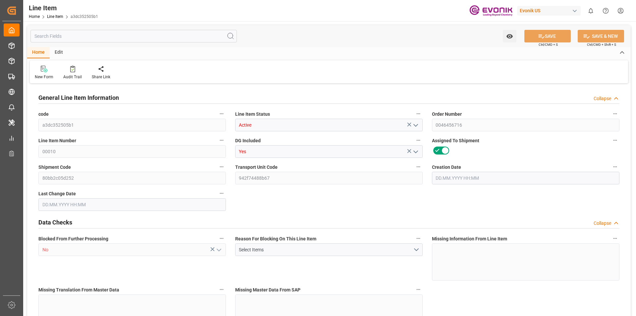
type input "13564800"
type input "80"
type input "15688"
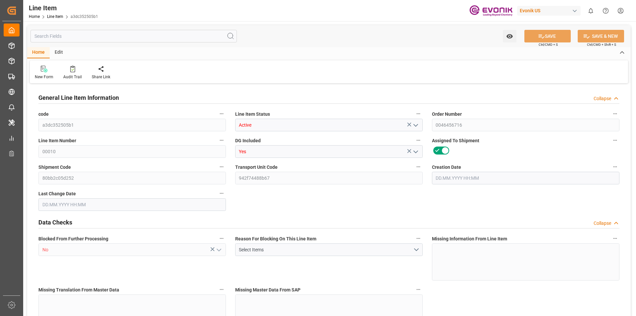
type input "16188"
type input "14400"
type input "26.1529"
type input "26152.88"
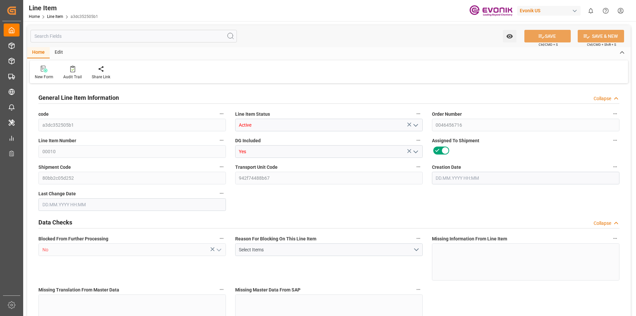
type input "80"
type input "15688"
type input "14400"
type input "26.1529"
type input "13.08.2025 15:54"
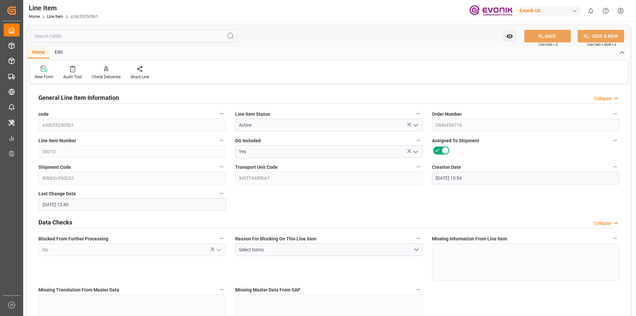
type input "15.08.2025 12:40"
type input "11.10.2025"
type input "22.08.2025"
type input "15.08.2025"
click at [95, 35] on input "text" at bounding box center [133, 36] width 206 height 13
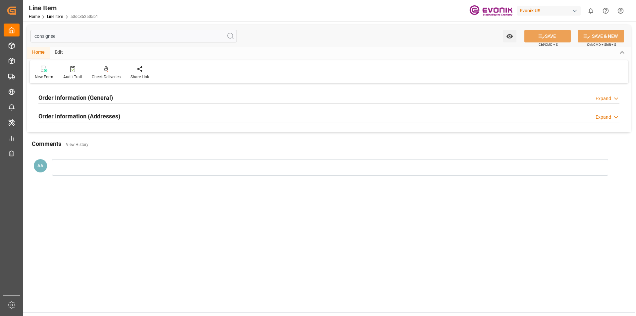
type input "consignee"
click at [107, 98] on h2 "Order Information (General)" at bounding box center [75, 97] width 75 height 9
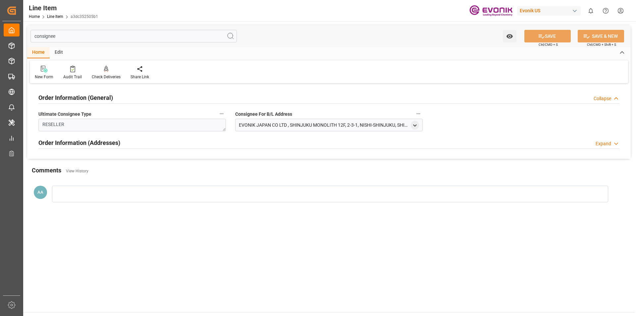
click at [607, 145] on div "Expand" at bounding box center [604, 143] width 16 height 7
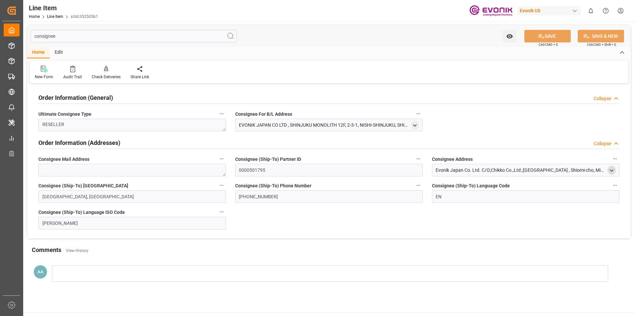
click at [613, 171] on icon "open menu" at bounding box center [612, 171] width 6 height 6
click at [416, 127] on icon "open menu" at bounding box center [415, 126] width 6 height 6
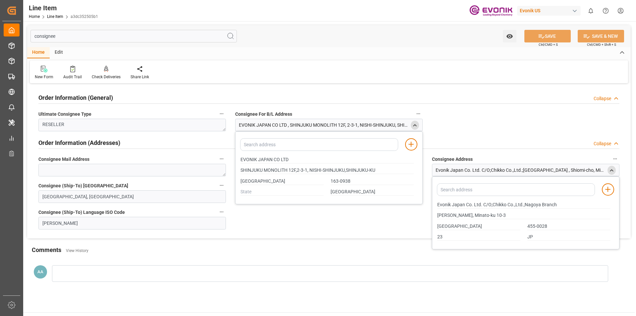
click at [439, 114] on div "Order Information (General) Collapse Ultimate Consignee Type RESELLER Consignee…" at bounding box center [329, 161] width 604 height 153
type input "SHINJUKU MONOLITH 12F,2-3-1, NISHI-SHINJUKU,SHINJUKU-KU"
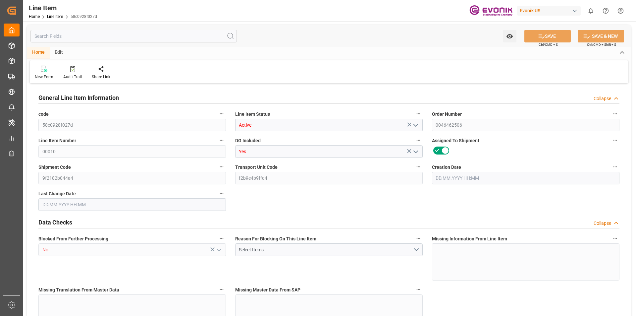
type input "20"
type input "15688"
type input "14400"
type input "26.1529"
type input "80"
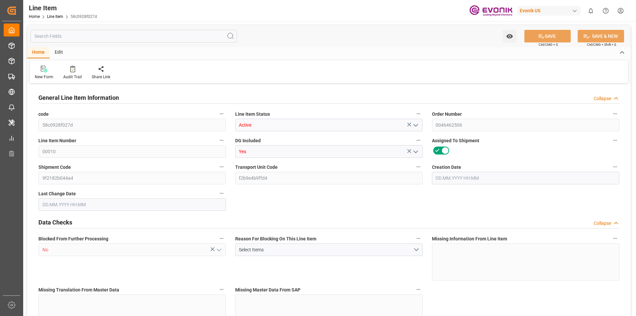
type input "13564800"
type input "80"
type input "15688"
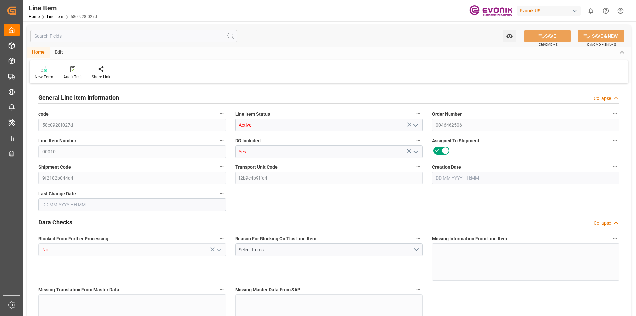
type input "16188"
type input "14400"
type input "26.1529"
type input "26152.88"
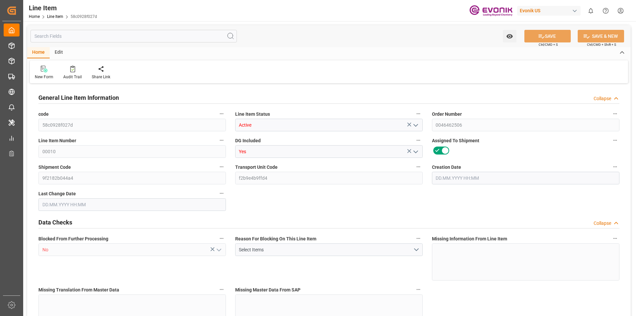
type input "80"
type input "15688"
type input "14400"
type input "26.1529"
type input "[DATE] 15:56"
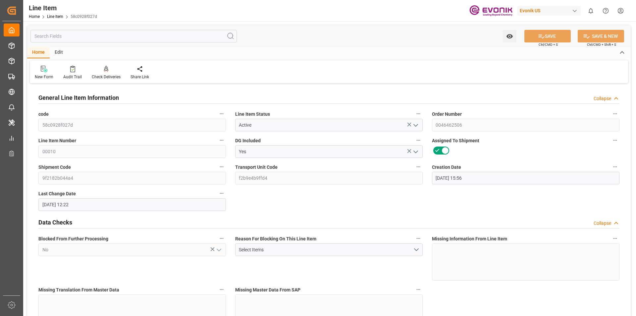
type input "[DATE] 12:22"
type input "[DATE]"
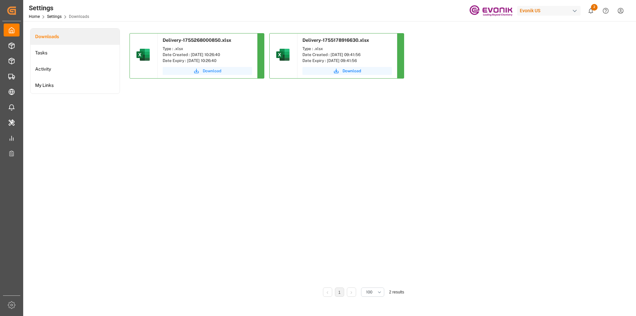
click at [212, 71] on span "Download" at bounding box center [212, 71] width 19 height 6
click at [329, 165] on div "Delivery-1755268000850.xlsx Type : .xlsx Date Created : [DATE] 10:26:40 Date Ex…" at bounding box center [364, 157] width 468 height 249
